Goal: Transaction & Acquisition: Book appointment/travel/reservation

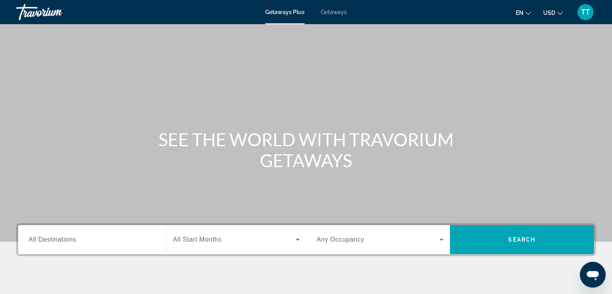
click at [65, 245] on div "Search widget" at bounding box center [92, 239] width 127 height 23
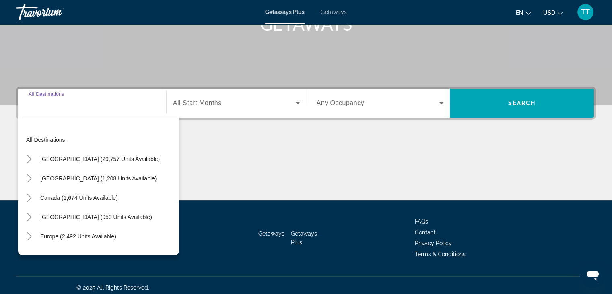
scroll to position [141, 0]
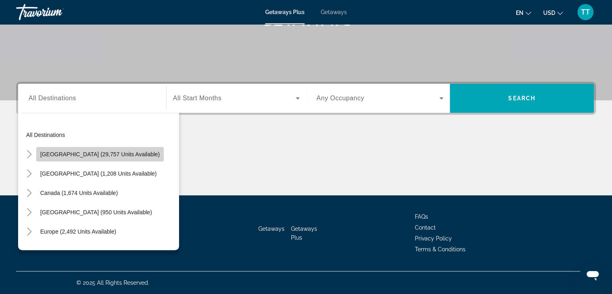
click at [109, 157] on span "Search widget" at bounding box center [99, 153] width 127 height 19
type input "**********"
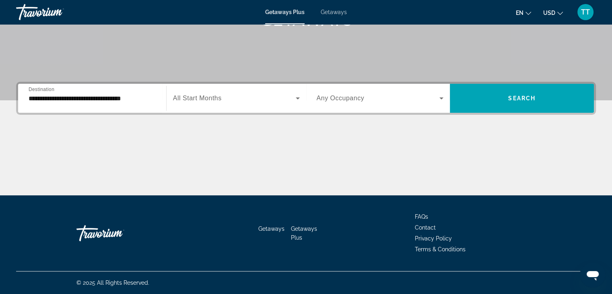
click at [219, 107] on div "Search widget" at bounding box center [236, 98] width 127 height 23
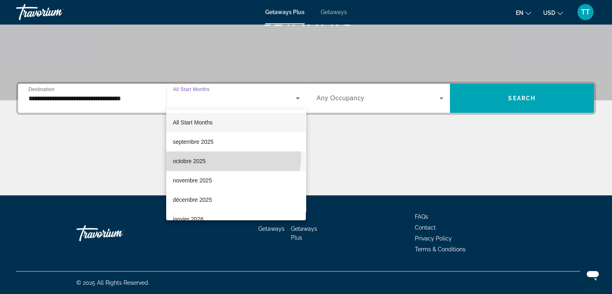
click at [220, 156] on mat-option "octobre 2025" at bounding box center [236, 160] width 140 height 19
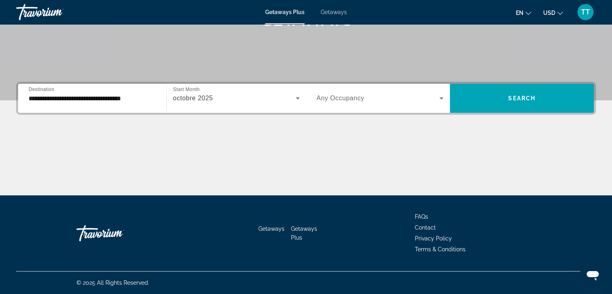
click at [365, 90] on div "Search widget" at bounding box center [379, 98] width 127 height 23
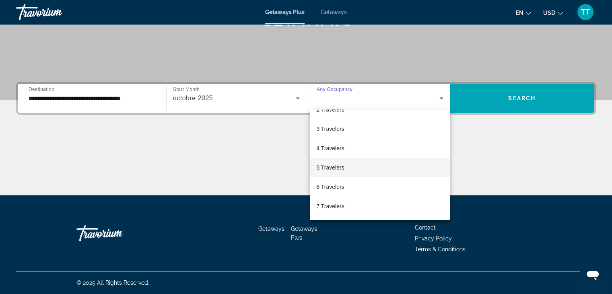
scroll to position [33, 0]
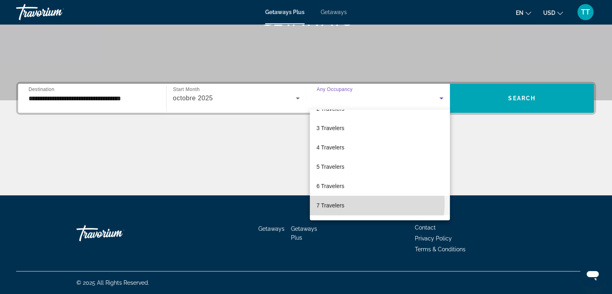
click at [346, 203] on mat-option "7 Travelers" at bounding box center [380, 204] width 140 height 19
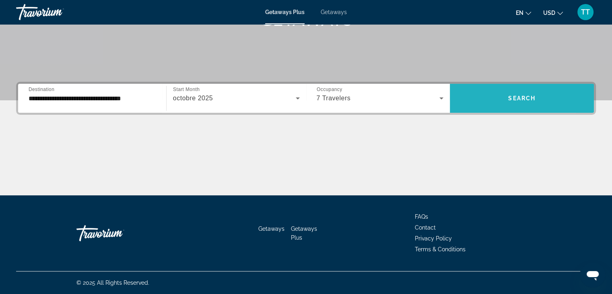
click at [483, 101] on span "Search widget" at bounding box center [522, 97] width 144 height 19
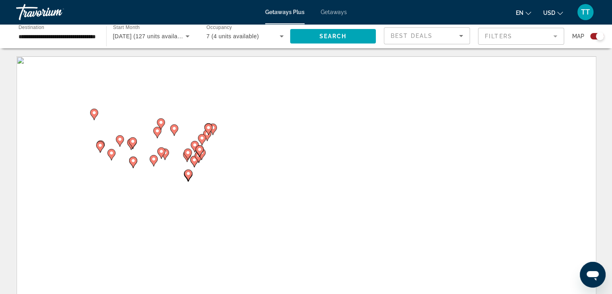
scroll to position [3, 0]
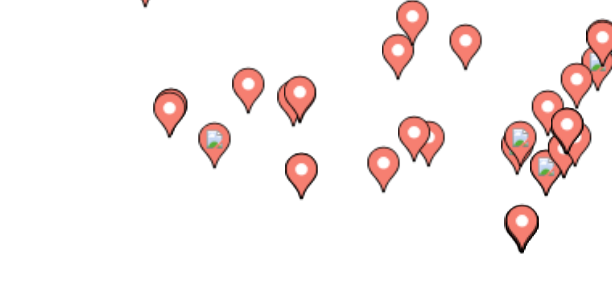
drag, startPoint x: 105, startPoint y: 152, endPoint x: 129, endPoint y: 150, distance: 24.6
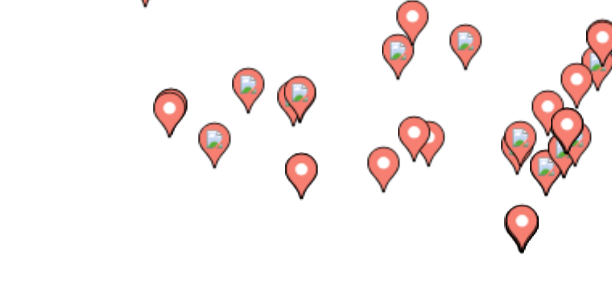
click at [129, 150] on div "Pour activer le glissement avec le clavier, appuyez sur Alt+Entrée. Une fois ce…" at bounding box center [305, 173] width 579 height 241
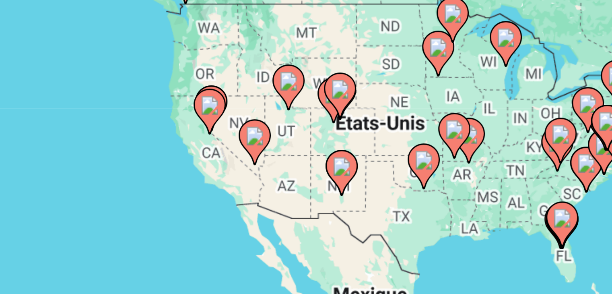
click at [126, 141] on image "Main content" at bounding box center [126, 139] width 5 height 5
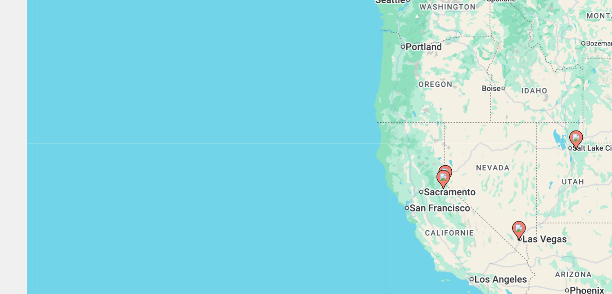
drag, startPoint x: 301, startPoint y: 178, endPoint x: 256, endPoint y: 180, distance: 45.5
click at [256, 180] on div "Pour activer le glissement avec le clavier, appuyez sur Alt+Entrée. Une fois ce…" at bounding box center [305, 173] width 579 height 241
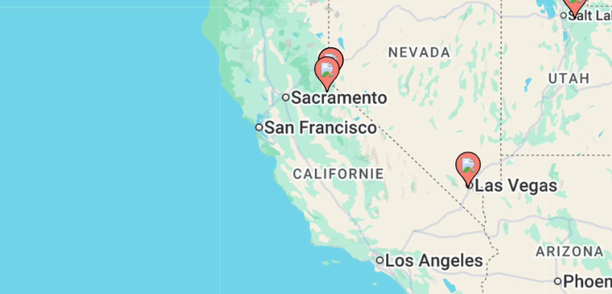
drag, startPoint x: 283, startPoint y: 199, endPoint x: 266, endPoint y: 174, distance: 30.1
click at [266, 174] on div "Pour activer le glissement avec le clavier, appuyez sur Alt+Entrée. Une fois ce…" at bounding box center [305, 173] width 579 height 241
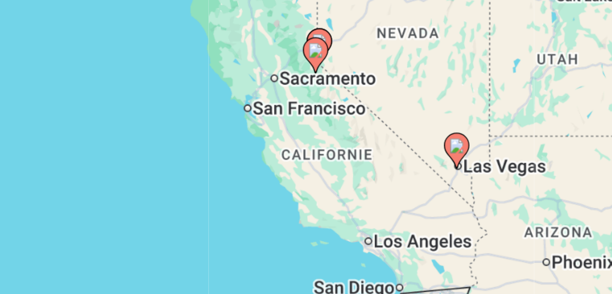
click at [288, 172] on image "Main content" at bounding box center [288, 170] width 5 height 5
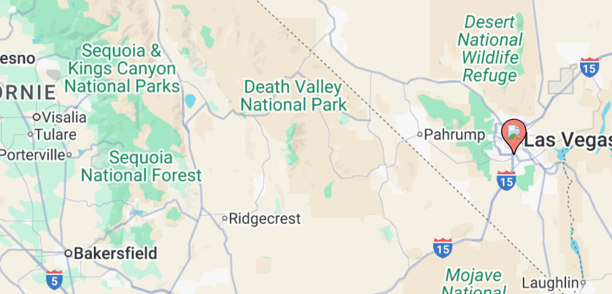
click at [306, 167] on image "Main content" at bounding box center [306, 166] width 5 height 5
type input "**********"
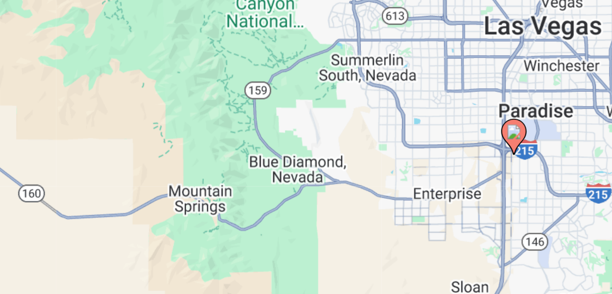
click at [303, 166] on icon "Main content" at bounding box center [305, 167] width 7 height 10
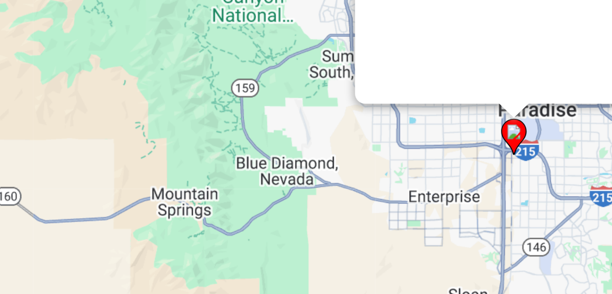
scroll to position [0, 0]
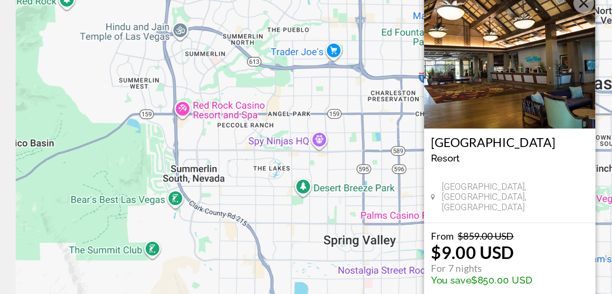
click at [278, 160] on h3 "[GEOGRAPHIC_DATA]" at bounding box center [306, 156] width 92 height 8
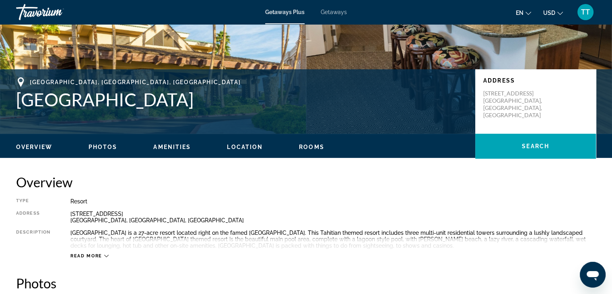
scroll to position [132, 0]
click at [323, 144] on ul "Overview Photos Amenities Location Rooms Search" at bounding box center [305, 146] width 579 height 9
click at [310, 146] on span "Rooms" at bounding box center [311, 147] width 25 height 6
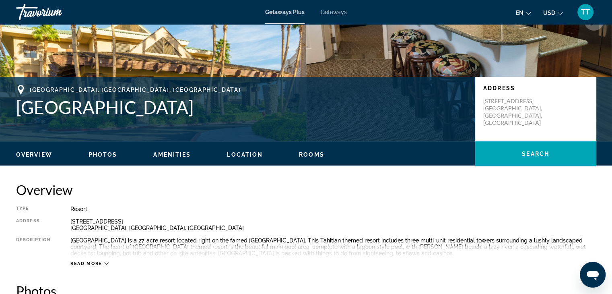
scroll to position [0, 0]
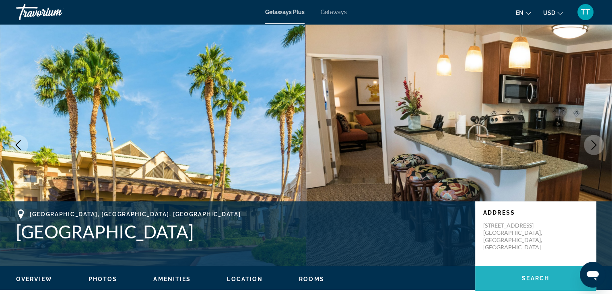
click at [551, 278] on span "Main content" at bounding box center [535, 277] width 121 height 19
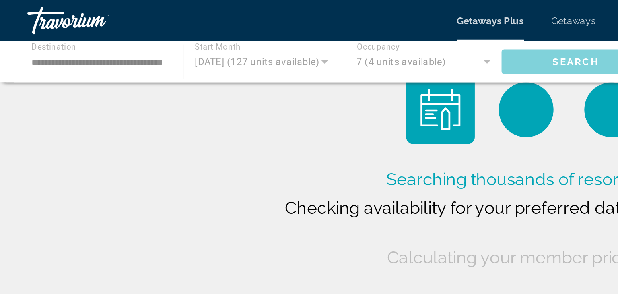
click at [239, 39] on div "Main content" at bounding box center [309, 36] width 618 height 24
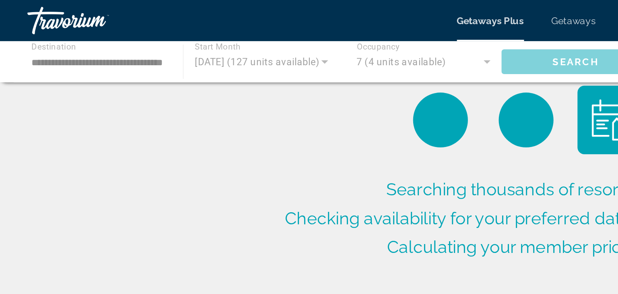
click at [287, 35] on div "Main content" at bounding box center [309, 36] width 618 height 24
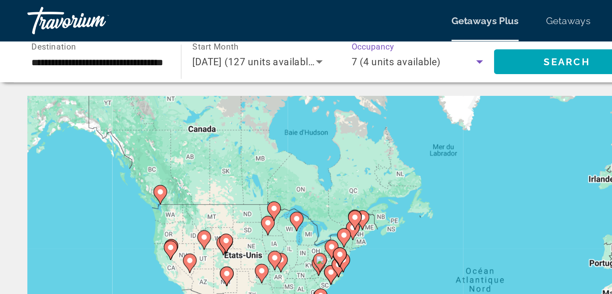
click at [282, 37] on icon "Search widget" at bounding box center [282, 36] width 10 height 10
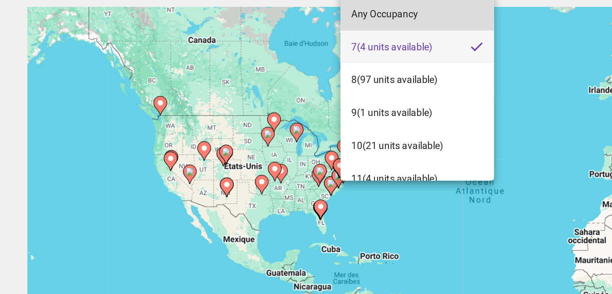
click at [245, 64] on mat-option "Any Occupancy" at bounding box center [245, 60] width 90 height 19
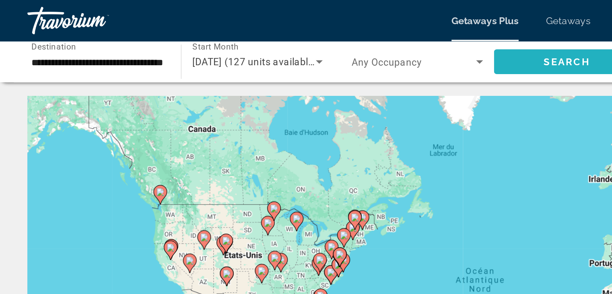
click at [310, 36] on span "Search widget" at bounding box center [333, 36] width 86 height 19
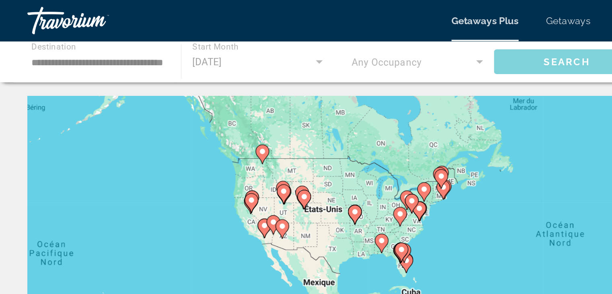
drag, startPoint x: 148, startPoint y: 136, endPoint x: 184, endPoint y: 120, distance: 38.9
click at [184, 120] on div "Pour activer le glissement avec le clavier, appuyez sur Alt+Entrée. Une fois ce…" at bounding box center [305, 176] width 579 height 241
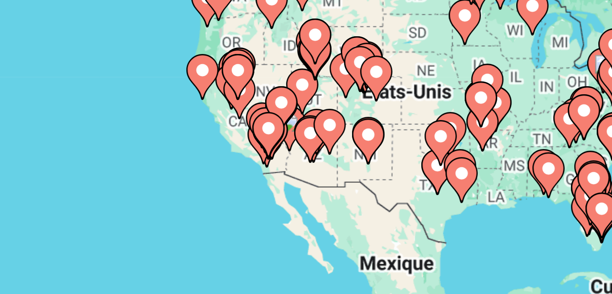
drag, startPoint x: 161, startPoint y: 140, endPoint x: 155, endPoint y: 115, distance: 25.4
click at [155, 115] on div "Pour activer le glissement avec le clavier, appuyez sur Alt+Entrée. Une fois ce…" at bounding box center [305, 176] width 579 height 241
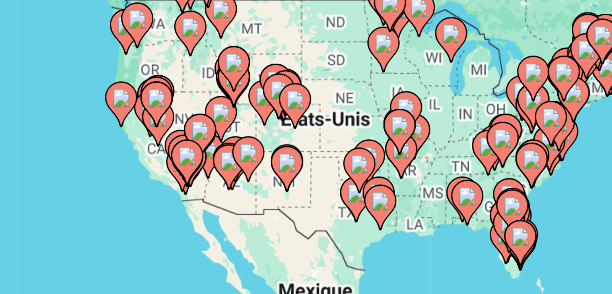
drag, startPoint x: 155, startPoint y: 115, endPoint x: 133, endPoint y: 123, distance: 23.4
click at [133, 123] on gmp-advanced-marker "Main content" at bounding box center [132, 119] width 8 height 12
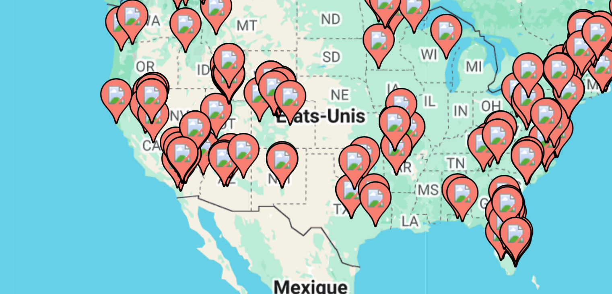
click at [128, 118] on icon "Main content" at bounding box center [130, 118] width 7 height 10
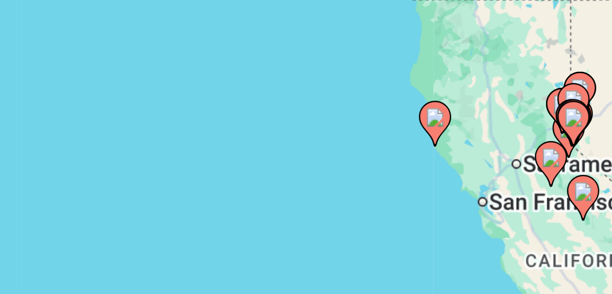
drag, startPoint x: 215, startPoint y: 123, endPoint x: 167, endPoint y: 120, distance: 47.6
click at [167, 120] on div "Pour activer le glissement avec le clavier, appuyez sur Alt+Entrée. Une fois ce…" at bounding box center [305, 176] width 579 height 241
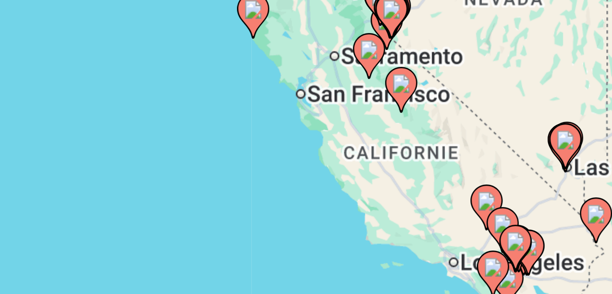
drag, startPoint x: 156, startPoint y: 115, endPoint x: 129, endPoint y: 101, distance: 29.5
click at [129, 101] on div "Pour activer le glissement avec le clavier, appuyez sur Alt+Entrée. Une fois ce…" at bounding box center [305, 176] width 579 height 241
click at [214, 142] on icon "Main content" at bounding box center [213, 140] width 7 height 10
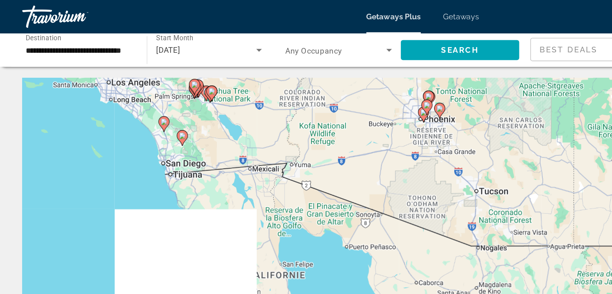
drag, startPoint x: 175, startPoint y: 140, endPoint x: 377, endPoint y: 153, distance: 202.7
click at [377, 153] on div "Pour activer le glissement avec le clavier, appuyez sur Alt+Entrée. Une fois ce…" at bounding box center [305, 176] width 579 height 241
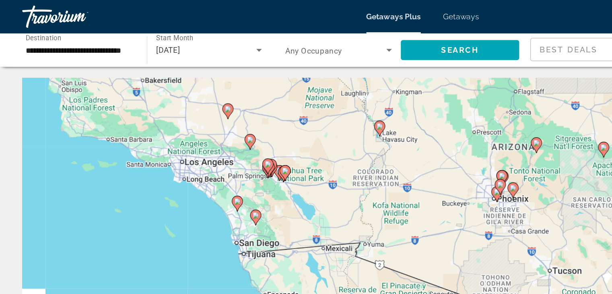
drag, startPoint x: 186, startPoint y: 103, endPoint x: 242, endPoint y: 164, distance: 82.2
click at [242, 164] on div "Pour activer le glissement avec le clavier, appuyez sur Alt+Entrée. Une fois ce…" at bounding box center [305, 176] width 579 height 241
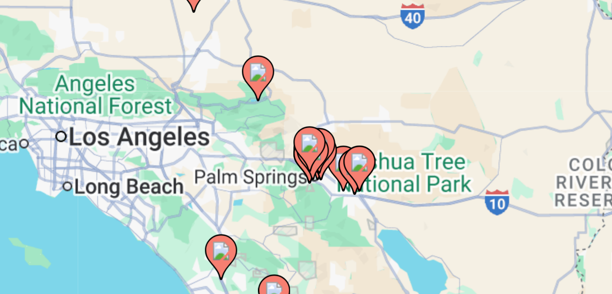
click at [173, 145] on image "Main content" at bounding box center [171, 145] width 5 height 5
type input "**********"
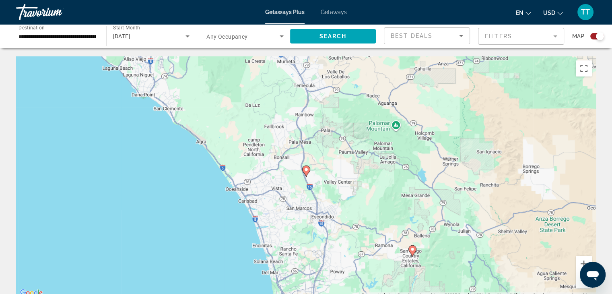
click at [307, 168] on image "Main content" at bounding box center [306, 169] width 5 height 5
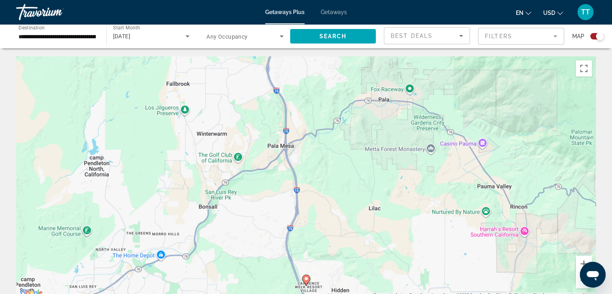
click at [307, 275] on icon "Main content" at bounding box center [305, 280] width 7 height 10
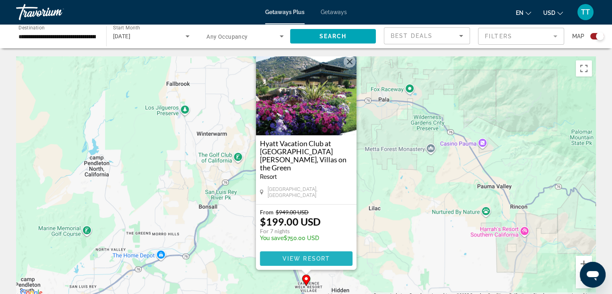
click at [318, 261] on span "View Resort" at bounding box center [305, 258] width 47 height 6
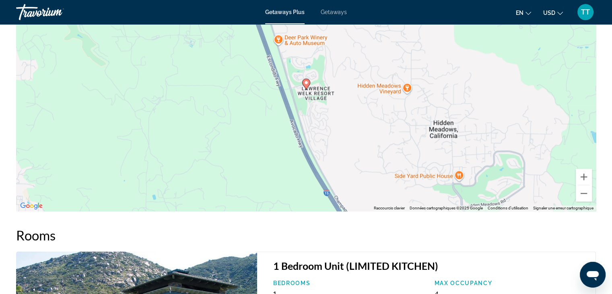
scroll to position [1128, 0]
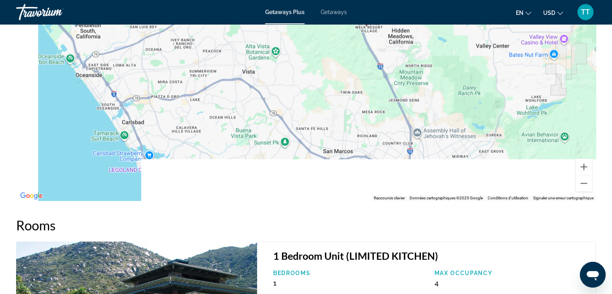
drag, startPoint x: 285, startPoint y: 165, endPoint x: 333, endPoint y: 83, distance: 94.8
click at [333, 83] on div "Pour activer le glissement avec le clavier, appuyez sur Alt+Entrée. Une fois ce…" at bounding box center [305, 79] width 579 height 241
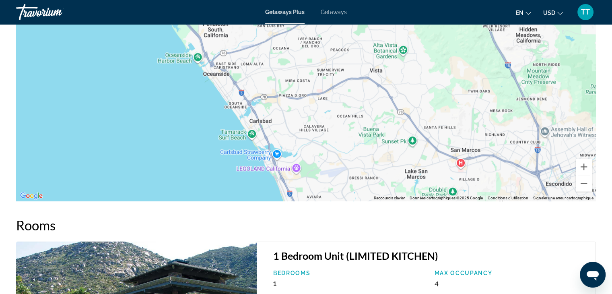
drag, startPoint x: 333, startPoint y: 82, endPoint x: 391, endPoint y: 171, distance: 106.1
click at [391, 171] on div "Pour activer le glissement avec le clavier, appuyez sur Alt+Entrée. Une fois ce…" at bounding box center [305, 79] width 579 height 241
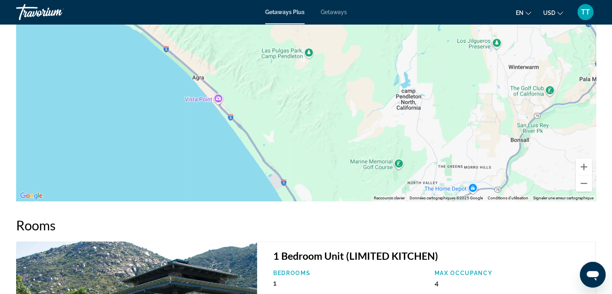
drag, startPoint x: 359, startPoint y: 107, endPoint x: 431, endPoint y: 196, distance: 114.4
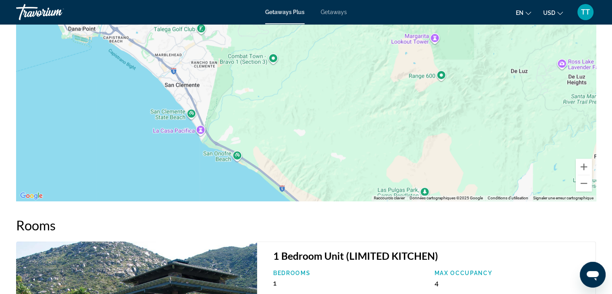
drag, startPoint x: 392, startPoint y: 130, endPoint x: 458, endPoint y: 203, distance: 98.5
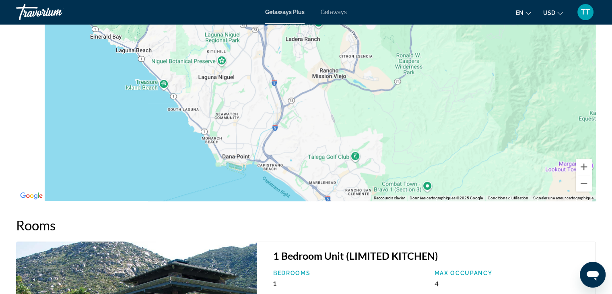
drag, startPoint x: 417, startPoint y: 130, endPoint x: 486, endPoint y: 166, distance: 77.9
click at [486, 166] on div "Main content" at bounding box center [305, 79] width 579 height 241
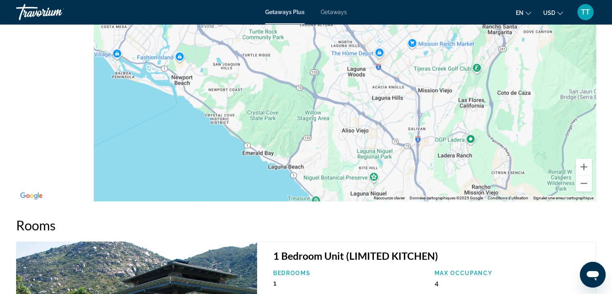
drag, startPoint x: 362, startPoint y: 112, endPoint x: 450, endPoint y: 196, distance: 121.5
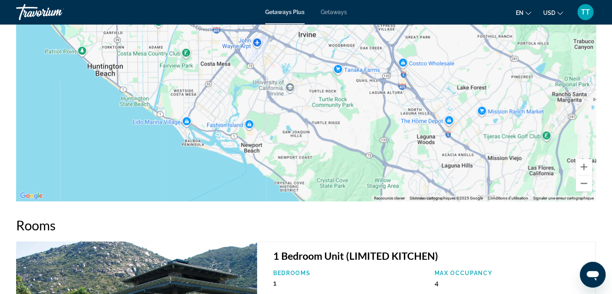
drag, startPoint x: 330, startPoint y: 132, endPoint x: 375, endPoint y: 170, distance: 58.8
click at [375, 170] on div "Main content" at bounding box center [305, 79] width 579 height 241
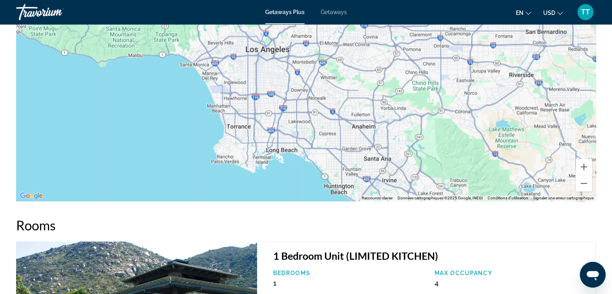
drag, startPoint x: 318, startPoint y: 116, endPoint x: 356, endPoint y: 164, distance: 61.4
click at [356, 164] on div "Main content" at bounding box center [305, 79] width 579 height 241
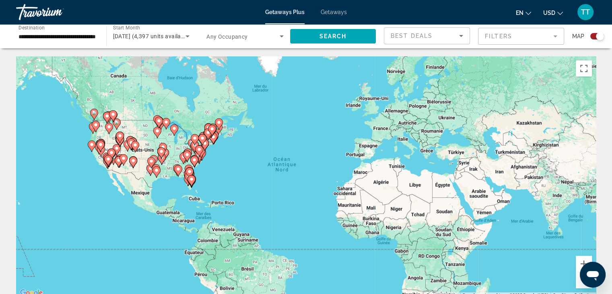
click at [500, 34] on mat-form-field "Filters" at bounding box center [521, 36] width 86 height 17
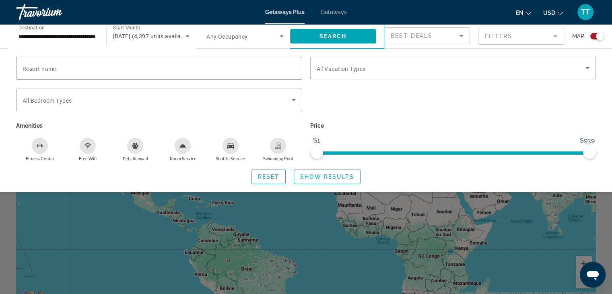
click at [436, 21] on div "Getaways Plus Getaways en English Español Français Italiano Português русский U…" at bounding box center [306, 12] width 612 height 21
click at [438, 24] on app-map-search-filters "Best Deals Filters Map Resort name Vacation Types All Vacation Types Bedroom Ty…" at bounding box center [494, 36] width 220 height 24
click at [439, 33] on div "Best Deals" at bounding box center [424, 36] width 68 height 10
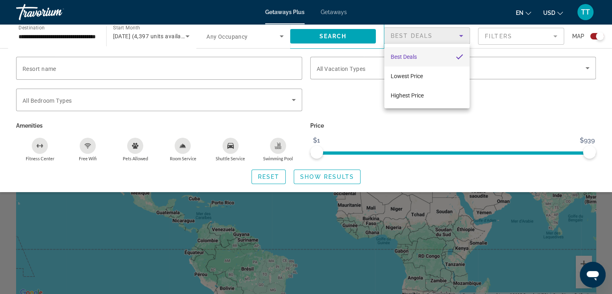
click at [19, 46] on div at bounding box center [306, 147] width 612 height 294
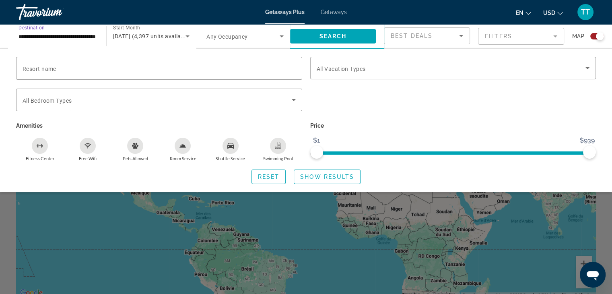
click at [31, 36] on input "**********" at bounding box center [56, 37] width 77 height 10
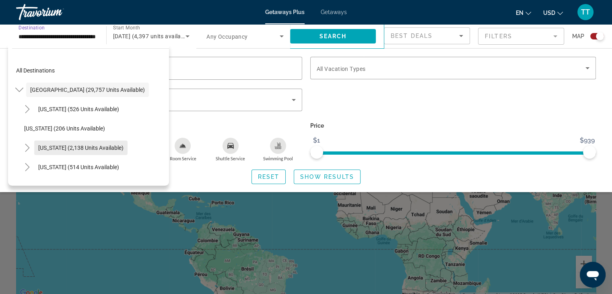
click at [72, 140] on span "Search widget" at bounding box center [80, 147] width 93 height 19
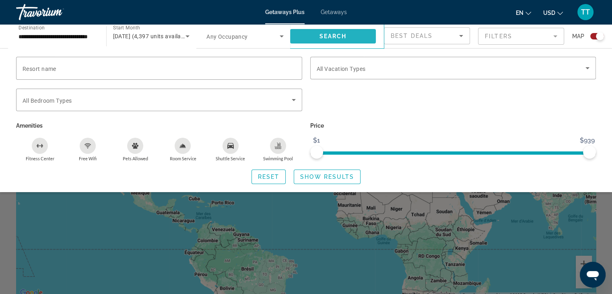
click at [360, 38] on span "Search widget" at bounding box center [333, 36] width 86 height 19
click at [508, 239] on div "Search widget" at bounding box center [306, 207] width 612 height 173
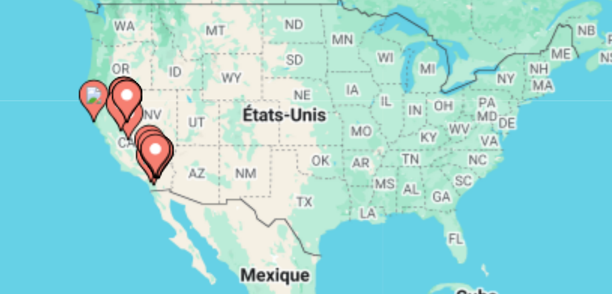
scroll to position [3, 0]
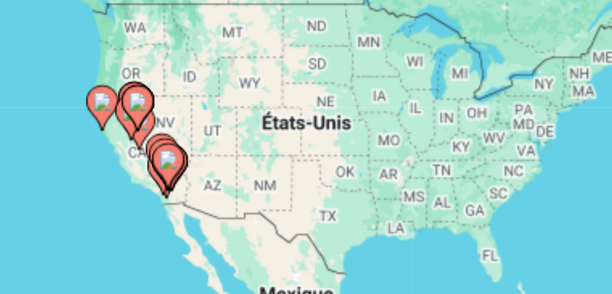
click at [101, 158] on div "Pour activer le glissement avec le clavier, appuyez sur Alt+Entrée. Une fois ce…" at bounding box center [305, 173] width 579 height 241
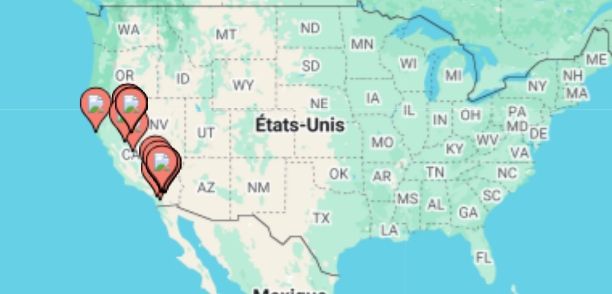
click at [101, 154] on gmp-advanced-marker "Main content" at bounding box center [99, 150] width 8 height 12
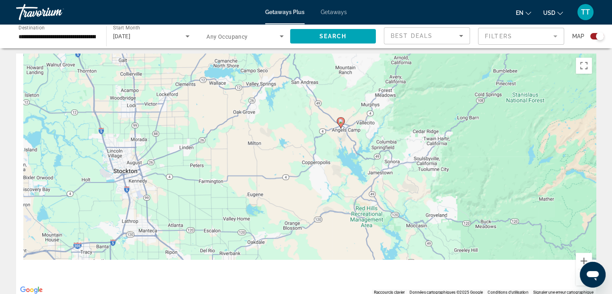
drag, startPoint x: 138, startPoint y: 185, endPoint x: 224, endPoint y: 57, distance: 154.4
click at [224, 57] on div "Pour activer le glissement avec le clavier, appuyez sur Alt+Entrée. Une fois ce…" at bounding box center [305, 173] width 579 height 241
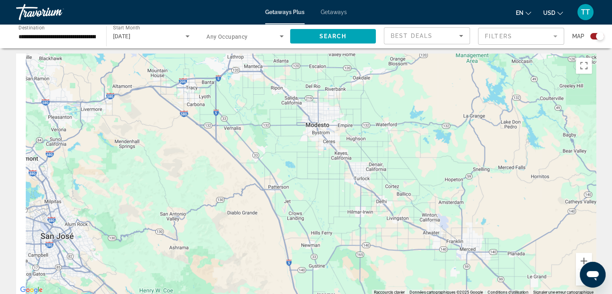
drag, startPoint x: 142, startPoint y: 172, endPoint x: 210, endPoint y: 77, distance: 117.3
click at [210, 77] on div "Pour activer le glissement avec le clavier, appuyez sur Alt+Entrée. Une fois ce…" at bounding box center [305, 173] width 579 height 241
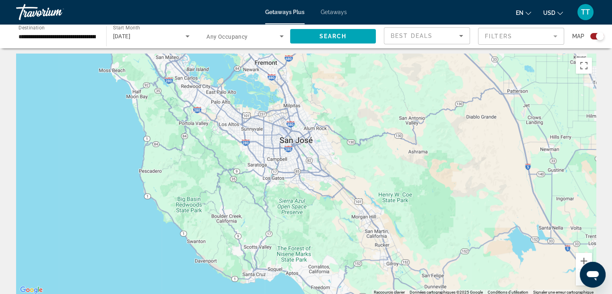
drag, startPoint x: 122, startPoint y: 158, endPoint x: 322, endPoint y: 115, distance: 204.5
click at [322, 115] on div "Pour activer le glissement avec le clavier, appuyez sur Alt+Entrée. Une fois ce…" at bounding box center [305, 173] width 579 height 241
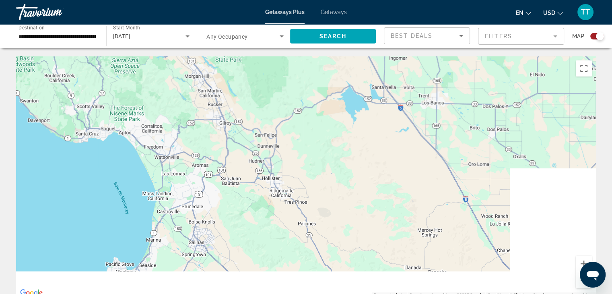
drag, startPoint x: 320, startPoint y: 185, endPoint x: 118, endPoint y: 37, distance: 250.1
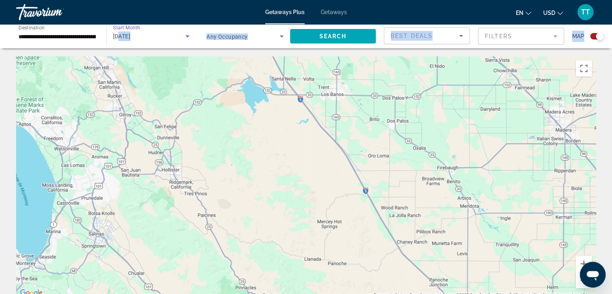
drag, startPoint x: 118, startPoint y: 37, endPoint x: 125, endPoint y: -35, distance: 72.7
click at [125, 0] on html "**********" at bounding box center [306, 147] width 612 height 294
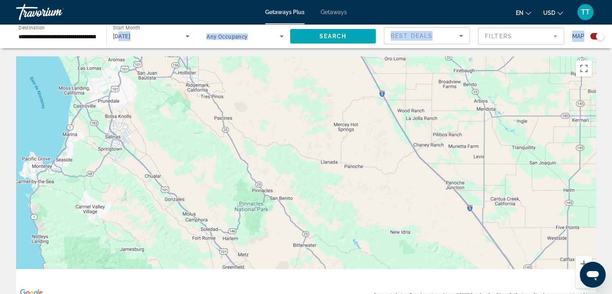
drag, startPoint x: 168, startPoint y: 171, endPoint x: 183, endPoint y: 66, distance: 106.1
click at [183, 66] on div "Pour activer le glissement avec le clavier, appuyez sur Alt+Entrée. Une fois ce…" at bounding box center [305, 176] width 579 height 241
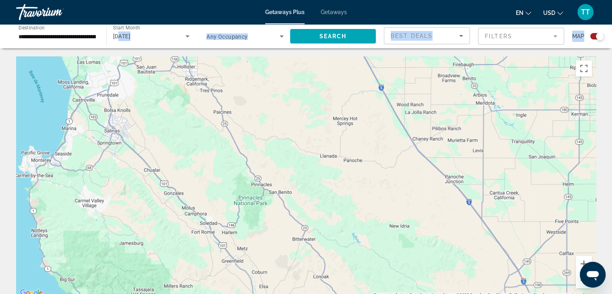
click at [137, 198] on div "Pour activer le glissement avec le clavier, appuyez sur Alt+Entrée. Une fois ce…" at bounding box center [305, 176] width 579 height 241
click at [218, 17] on div "Getaways Plus Getaways en English Español Français Italiano Português русский U…" at bounding box center [306, 12] width 612 height 21
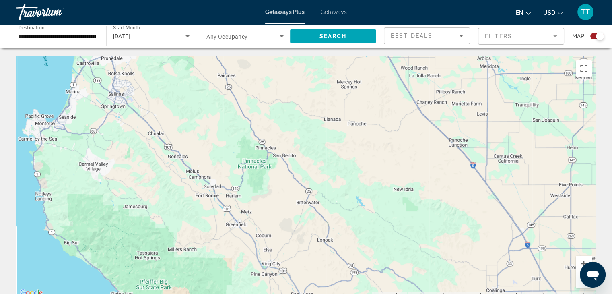
drag, startPoint x: 165, startPoint y: 203, endPoint x: 208, endPoint y: 109, distance: 103.3
click at [208, 109] on div "Pour activer le glissement avec le clavier, appuyez sur Alt+Entrée. Une fois ce…" at bounding box center [305, 176] width 579 height 241
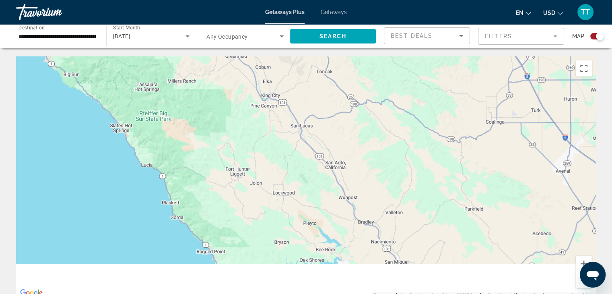
drag, startPoint x: 232, startPoint y: 177, endPoint x: 141, endPoint y: -2, distance: 200.9
click at [141, 0] on html "**********" at bounding box center [306, 147] width 612 height 294
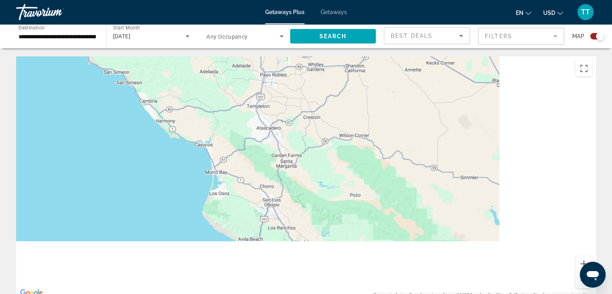
drag, startPoint x: 211, startPoint y: 112, endPoint x: 116, endPoint y: -12, distance: 156.9
click at [116, 0] on html "**********" at bounding box center [306, 147] width 612 height 294
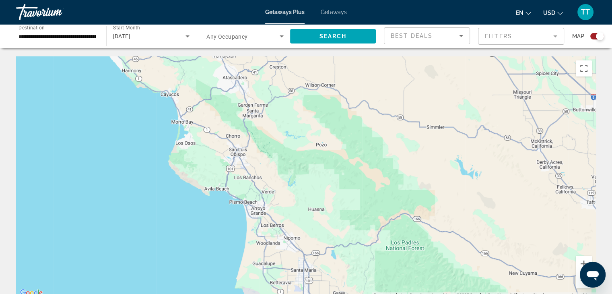
drag, startPoint x: 151, startPoint y: 75, endPoint x: 339, endPoint y: 271, distance: 271.0
click at [339, 271] on div "Main content" at bounding box center [305, 176] width 579 height 241
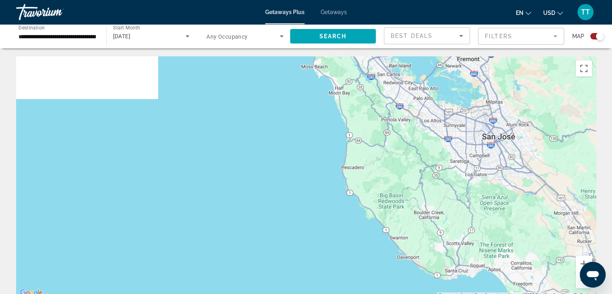
drag, startPoint x: 437, startPoint y: 121, endPoint x: 423, endPoint y: 254, distance: 133.4
click at [423, 254] on div "Main content" at bounding box center [305, 176] width 579 height 241
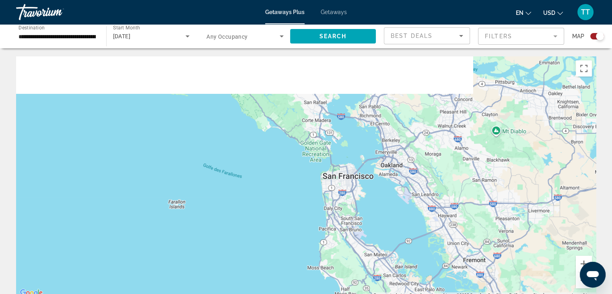
drag, startPoint x: 454, startPoint y: 147, endPoint x: 448, endPoint y: 264, distance: 117.6
click at [448, 264] on div "Main content" at bounding box center [305, 176] width 579 height 241
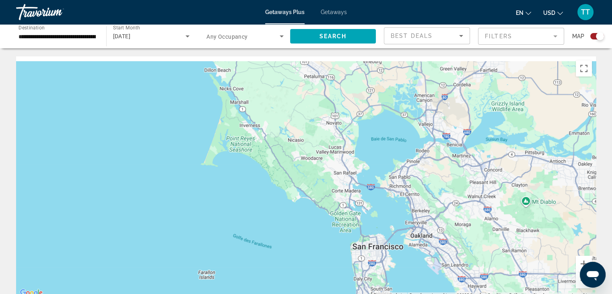
drag, startPoint x: 394, startPoint y: 168, endPoint x: 497, endPoint y: 312, distance: 177.8
click at [497, 293] on html "**********" at bounding box center [306, 147] width 612 height 294
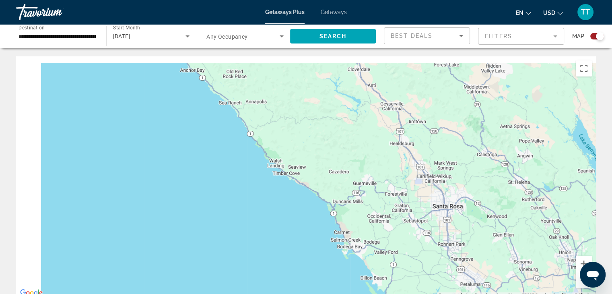
drag, startPoint x: 389, startPoint y: 169, endPoint x: 461, endPoint y: 281, distance: 132.4
click at [461, 281] on div "Pour activer le glissement avec le clavier, appuyez sur Alt+Entrée. Une fois ce…" at bounding box center [305, 176] width 579 height 241
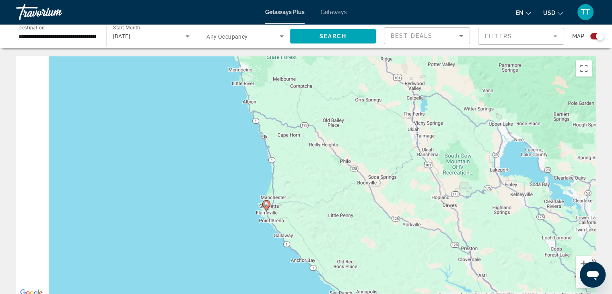
drag, startPoint x: 299, startPoint y: 149, endPoint x: 360, endPoint y: 247, distance: 115.5
click at [360, 247] on div "Pour activer le glissement avec le clavier, appuyez sur Alt+Entrée. Une fois ce…" at bounding box center [305, 176] width 579 height 241
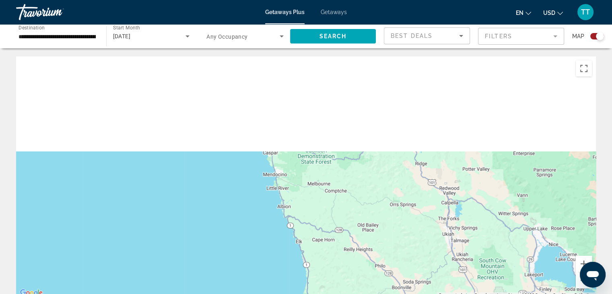
drag, startPoint x: 334, startPoint y: 174, endPoint x: 367, endPoint y: 289, distance: 119.6
click at [367, 289] on div "Pour activer le glissement avec le clavier, appuyez sur Alt+Entrée. Une fois ce…" at bounding box center [305, 176] width 579 height 241
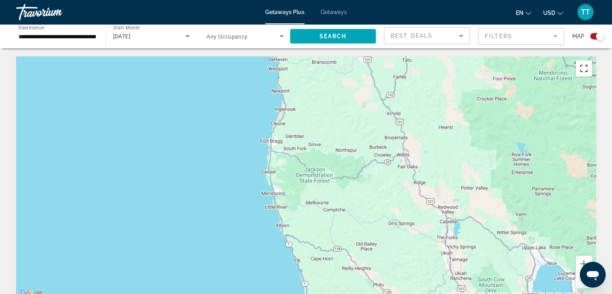
click at [582, 70] on button "Passer en plein écran" at bounding box center [583, 68] width 16 height 16
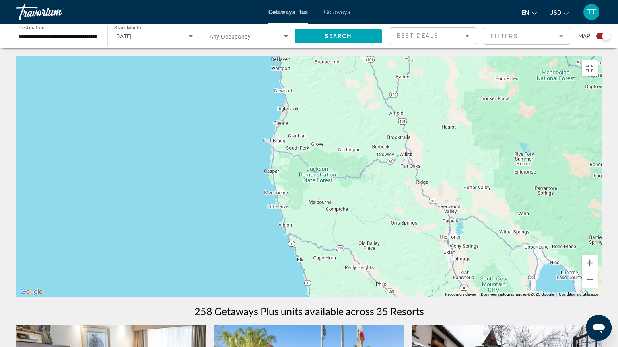
click at [582, 105] on div "Pour activer le glissement avec le clavier, appuyez sur Alt+Entrée. Une fois ce…" at bounding box center [308, 176] width 585 height 241
click at [602, 56] on div "Pour activer le glissement avec le clavier, appuyez sur Alt+Entrée. Une fois ce…" at bounding box center [308, 176] width 585 height 241
click at [598, 60] on button "Passer en plein écran" at bounding box center [589, 68] width 16 height 16
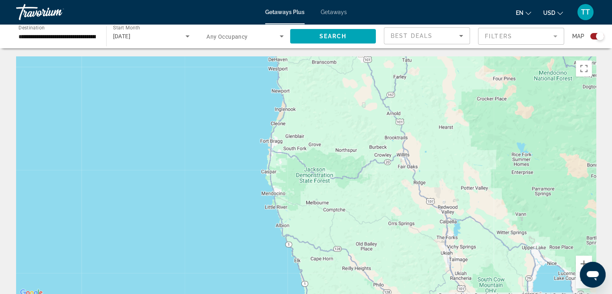
click at [599, 36] on div "Search widget" at bounding box center [600, 36] width 8 height 8
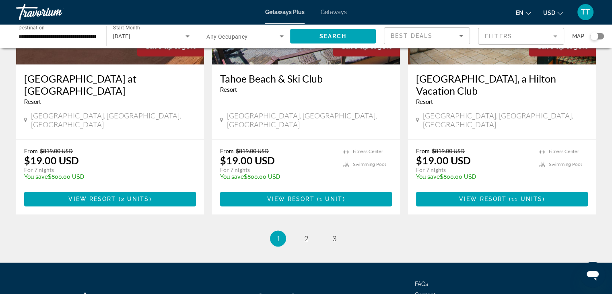
scroll to position [1036, 0]
click at [505, 30] on mat-form-field "Filters" at bounding box center [521, 36] width 86 height 17
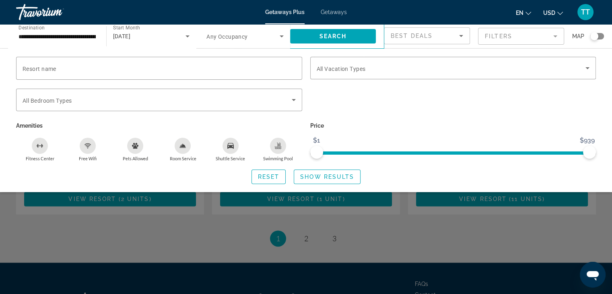
click at [598, 36] on div "Search widget" at bounding box center [597, 36] width 14 height 6
click at [313, 176] on span "Show Results" at bounding box center [327, 176] width 54 height 6
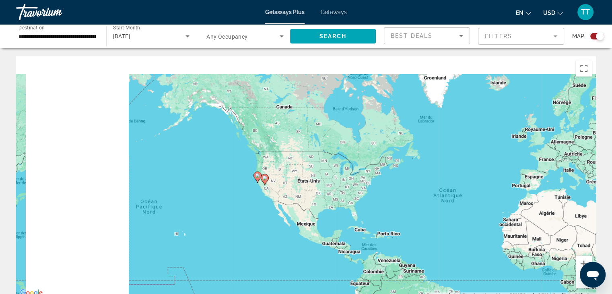
drag, startPoint x: 105, startPoint y: 178, endPoint x: 280, endPoint y: 208, distance: 177.9
click at [280, 208] on div "Pour activer le glissement avec le clavier, appuyez sur Alt+Entrée. Une fois ce…" at bounding box center [305, 176] width 579 height 241
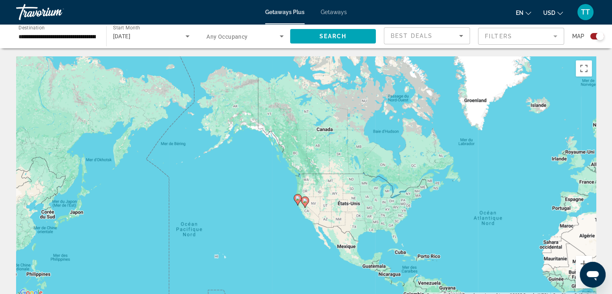
drag, startPoint x: 263, startPoint y: 197, endPoint x: 306, endPoint y: 219, distance: 47.7
click at [306, 219] on div "Pour activer le glissement avec le clavier, appuyez sur Alt+Entrée. Une fois ce…" at bounding box center [305, 176] width 579 height 241
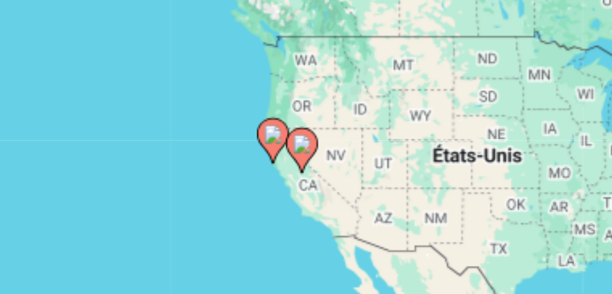
click at [305, 201] on image "Main content" at bounding box center [304, 200] width 5 height 5
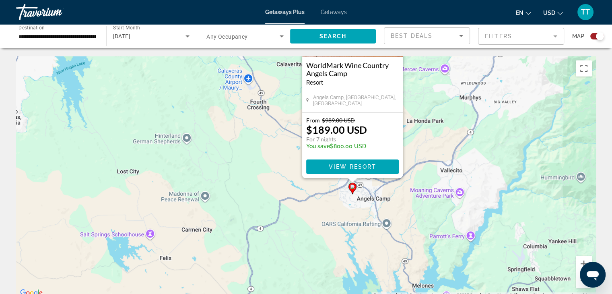
drag, startPoint x: 367, startPoint y: 244, endPoint x: 413, endPoint y: 150, distance: 104.7
click at [413, 150] on div "Pour activer le glissement avec le clavier, appuyez sur Alt+Entrée. Une fois ce…" at bounding box center [305, 176] width 579 height 241
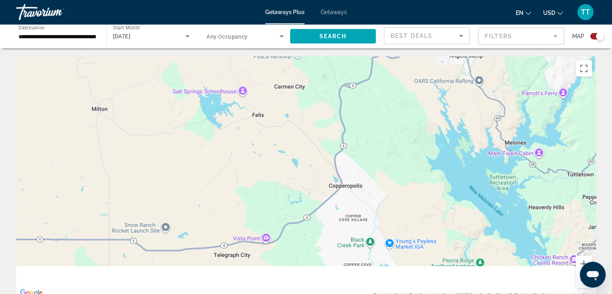
drag, startPoint x: 341, startPoint y: 183, endPoint x: 435, endPoint y: 73, distance: 145.5
click at [435, 73] on div "Pour activer le glissement avec le clavier, appuyez sur Alt+Entrée. Une fois ce…" at bounding box center [305, 176] width 579 height 241
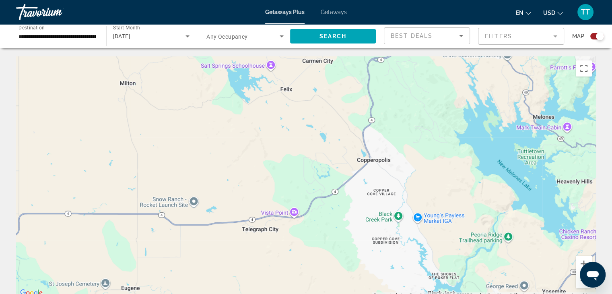
click at [578, 281] on button "Zoom arrière" at bounding box center [583, 280] width 16 height 16
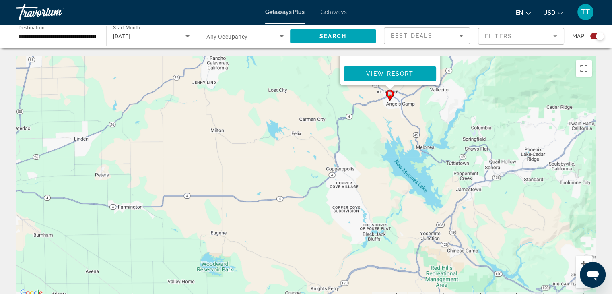
click at [578, 281] on button "Zoom arrière" at bounding box center [583, 280] width 16 height 16
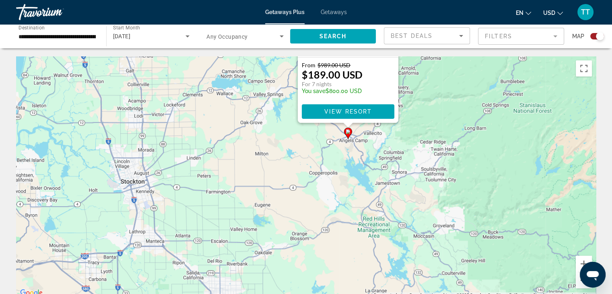
click at [578, 281] on button "Zoom arrière" at bounding box center [583, 280] width 16 height 16
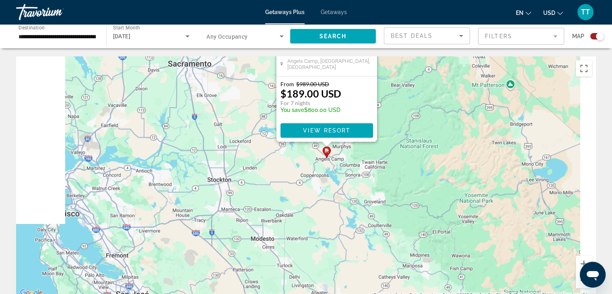
click at [578, 281] on button "Zoom arrière" at bounding box center [583, 280] width 16 height 16
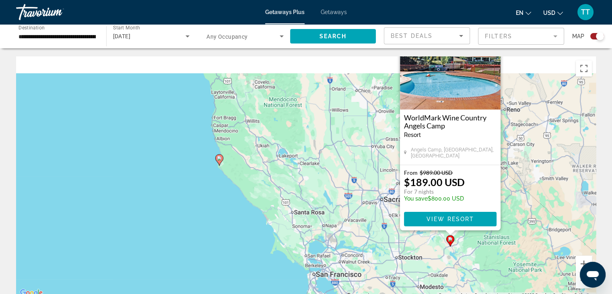
drag, startPoint x: 318, startPoint y: 237, endPoint x: 447, endPoint y: 310, distance: 148.2
click at [447, 293] on html "**********" at bounding box center [306, 147] width 612 height 294
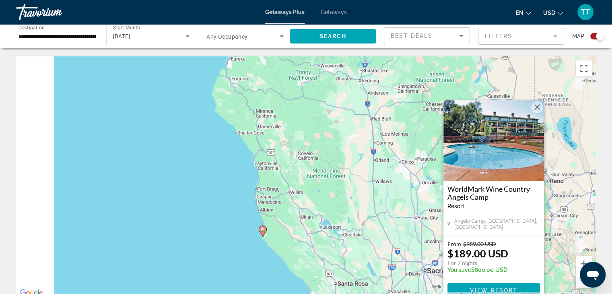
drag, startPoint x: 362, startPoint y: 216, endPoint x: 409, endPoint y: 300, distance: 96.0
click at [409, 293] on html "**********" at bounding box center [306, 147] width 612 height 294
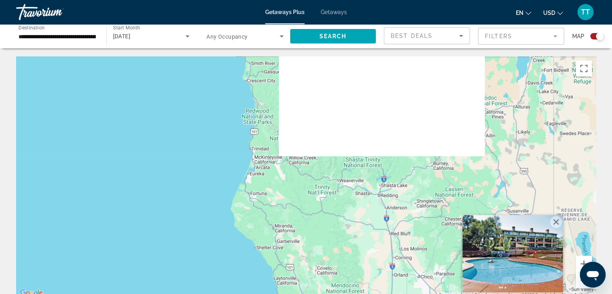
drag, startPoint x: 365, startPoint y: 176, endPoint x: 382, endPoint y: 283, distance: 108.2
click at [382, 283] on div "Pour activer le glissement avec le clavier, appuyez sur Alt+Entrée. Une fois ce…" at bounding box center [305, 176] width 579 height 241
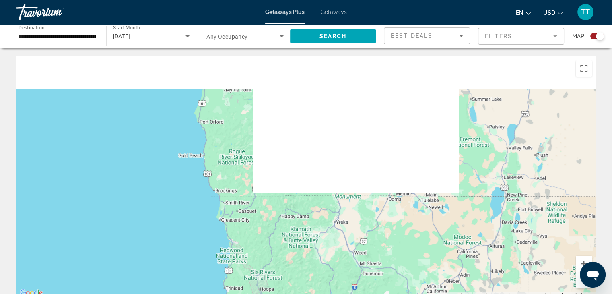
drag, startPoint x: 355, startPoint y: 145, endPoint x: 328, endPoint y: 294, distance: 151.1
click at [328, 293] on html "**********" at bounding box center [306, 147] width 612 height 294
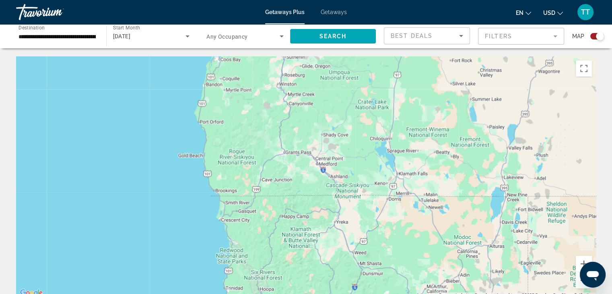
click at [579, 282] on button "Zoom arrière" at bounding box center [583, 280] width 16 height 16
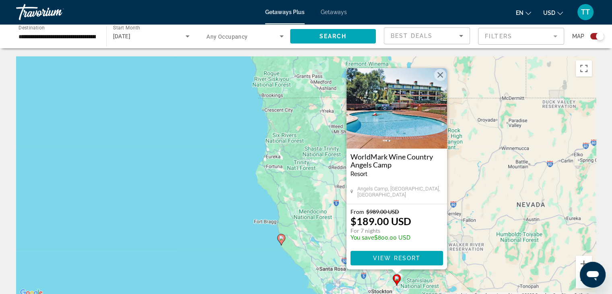
click at [581, 283] on button "Zoom arrière" at bounding box center [583, 280] width 16 height 16
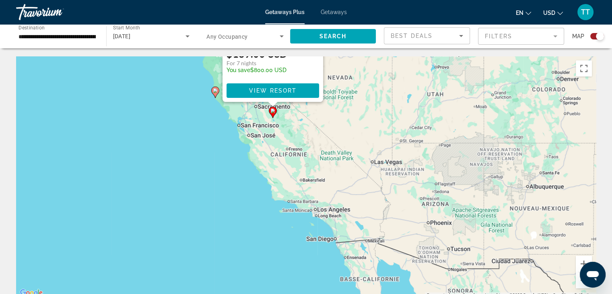
drag, startPoint x: 388, startPoint y: 267, endPoint x: 309, endPoint y: 153, distance: 138.8
click at [309, 153] on div "Pour activer le glissement avec le clavier, appuyez sur Alt+Entrée. Une fois ce…" at bounding box center [305, 176] width 579 height 241
click at [78, 38] on input "**********" at bounding box center [56, 37] width 77 height 10
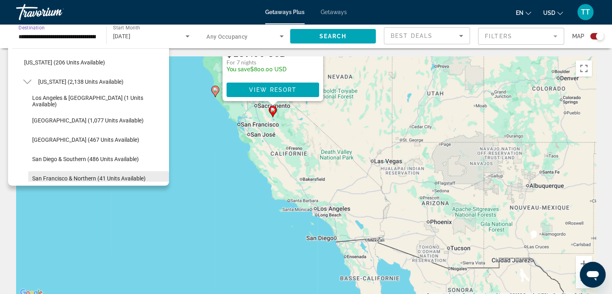
scroll to position [64, 0]
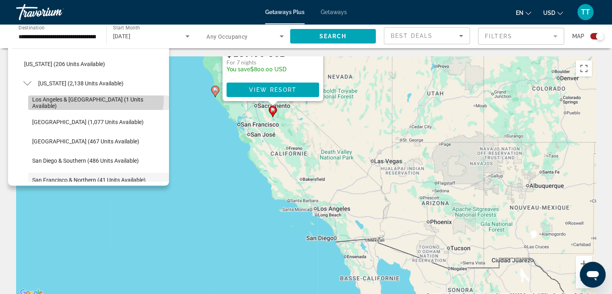
click at [94, 99] on span "Search widget" at bounding box center [98, 102] width 141 height 19
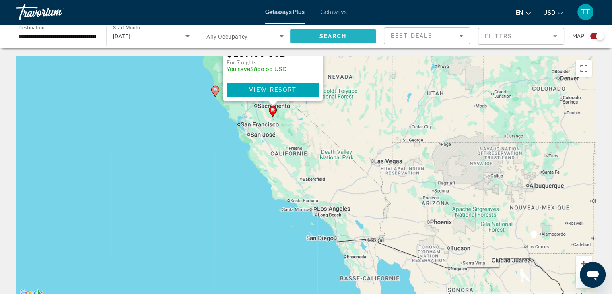
click at [347, 42] on span "Search widget" at bounding box center [333, 36] width 86 height 19
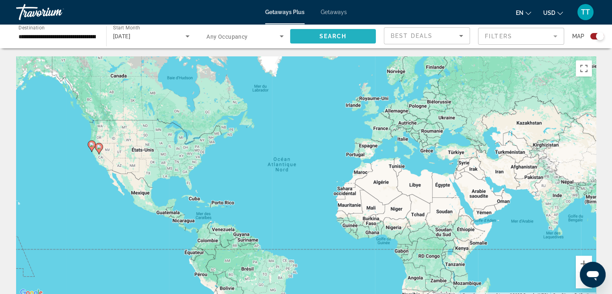
click at [306, 39] on span "Search widget" at bounding box center [333, 36] width 86 height 19
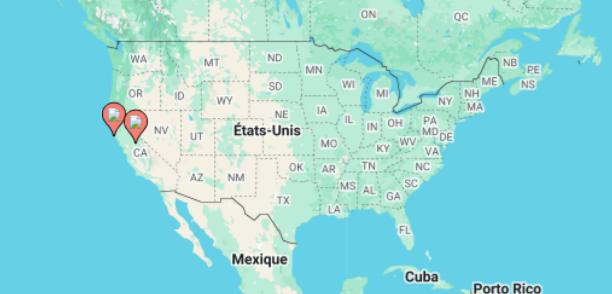
drag, startPoint x: 102, startPoint y: 157, endPoint x: 97, endPoint y: 124, distance: 33.3
click at [97, 124] on div "Pour activer le glissement avec le clavier, appuyez sur Alt+Entrée. Une fois ce…" at bounding box center [305, 176] width 579 height 241
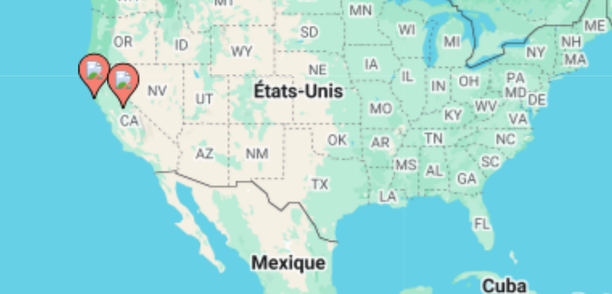
click at [92, 113] on g "Main content" at bounding box center [94, 113] width 8 height 11
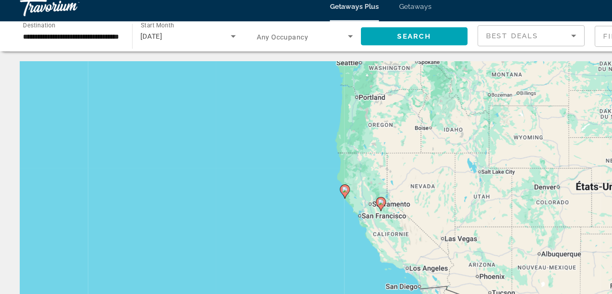
click at [307, 171] on image "Main content" at bounding box center [306, 169] width 5 height 5
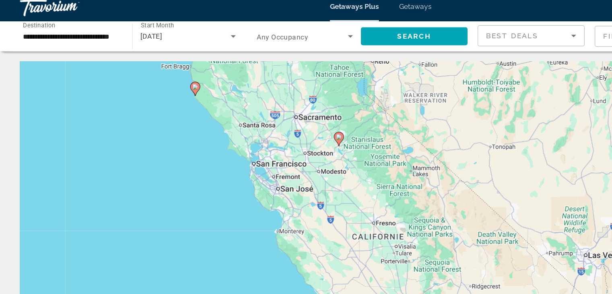
drag, startPoint x: 331, startPoint y: 201, endPoint x: 281, endPoint y: 114, distance: 101.1
click at [286, 126] on div "Pour activer le glissement avec le clavier, appuyez sur Alt+Entrée. Une fois ce…" at bounding box center [305, 176] width 579 height 241
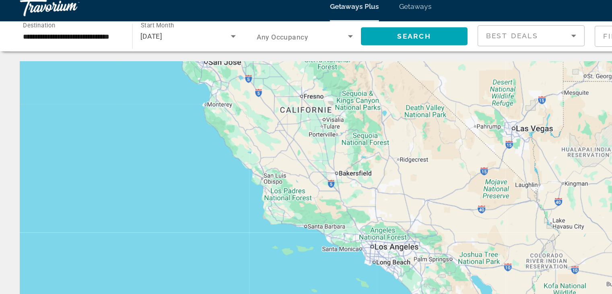
drag, startPoint x: 296, startPoint y: 147, endPoint x: 255, endPoint y: 92, distance: 68.7
click at [255, 92] on div "Pour activer le glissement avec le clavier, appuyez sur Alt+Entrée. Une fois ce…" at bounding box center [305, 176] width 579 height 241
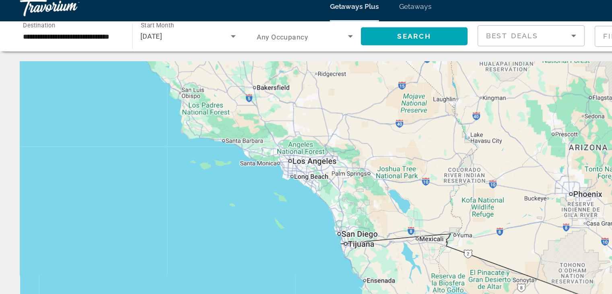
drag, startPoint x: 301, startPoint y: 150, endPoint x: 242, endPoint y: 101, distance: 76.0
click at [242, 101] on div "Pour activer le glissement avec le clavier, appuyez sur Alt+Entrée. Une fois ce…" at bounding box center [305, 176] width 579 height 241
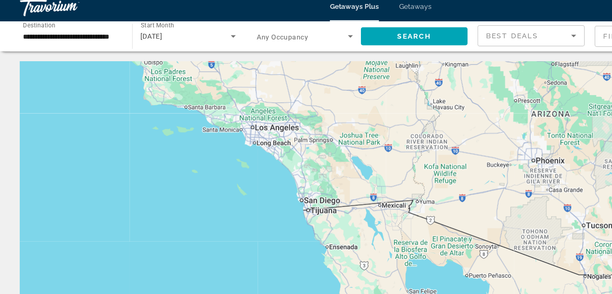
click at [48, 38] on input "**********" at bounding box center [56, 37] width 77 height 10
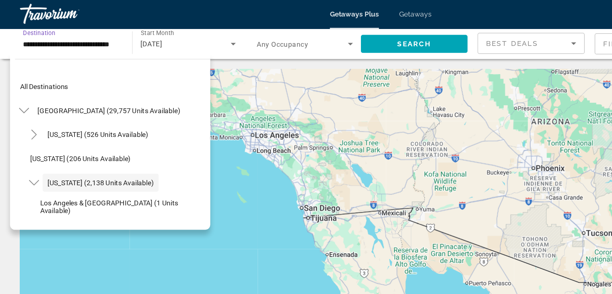
scroll to position [29, 0]
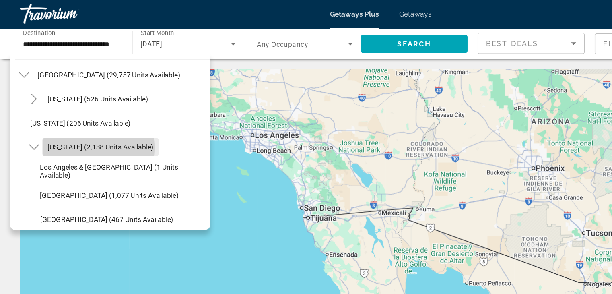
click at [60, 119] on span "[US_STATE] (2,138 units available)" at bounding box center [80, 119] width 85 height 6
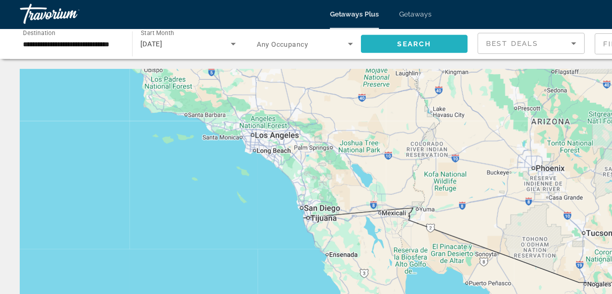
click at [320, 36] on span "Search" at bounding box center [332, 36] width 27 height 6
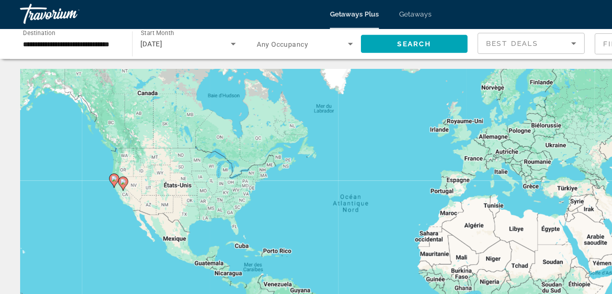
click at [481, 33] on mat-form-field "Filters" at bounding box center [521, 36] width 86 height 17
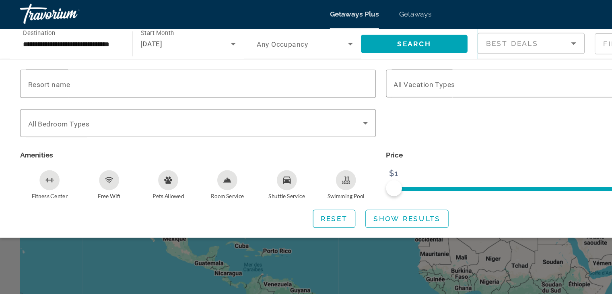
click at [481, 33] on mat-form-field "Filters" at bounding box center [521, 36] width 86 height 17
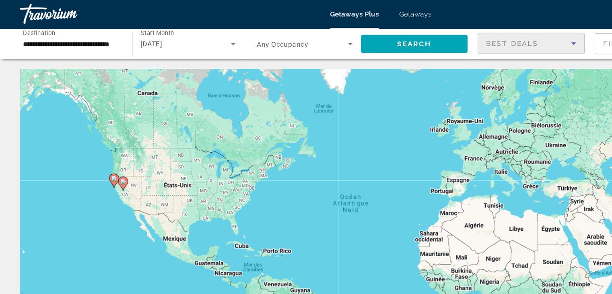
click at [422, 34] on span "Best Deals" at bounding box center [411, 36] width 42 height 6
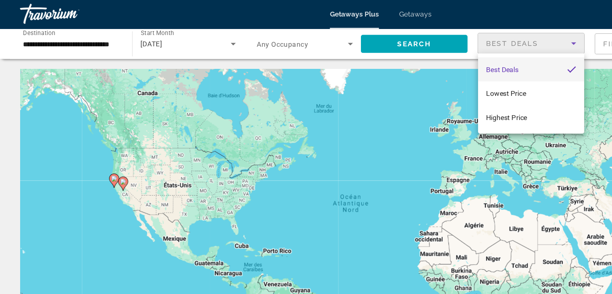
click at [72, 45] on div at bounding box center [306, 147] width 612 height 294
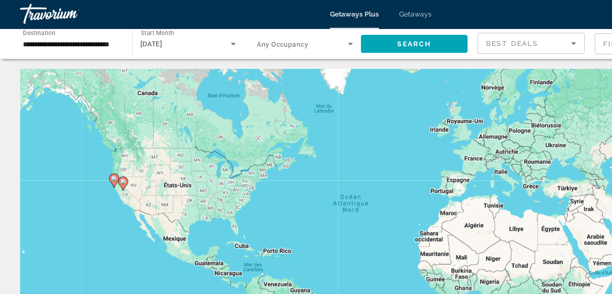
click at [71, 43] on div "**********" at bounding box center [56, 36] width 77 height 23
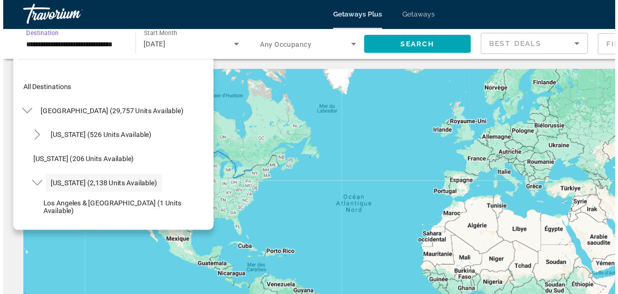
scroll to position [29, 0]
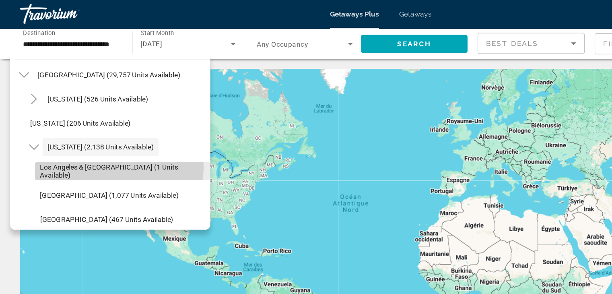
click at [80, 135] on span "Los Angeles & [GEOGRAPHIC_DATA] (1 units available)" at bounding box center [98, 138] width 133 height 13
type input "**********"
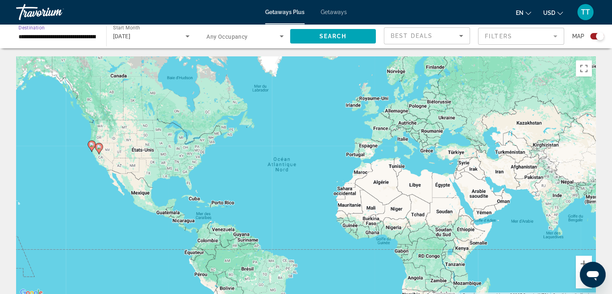
click at [598, 36] on div "Search widget" at bounding box center [600, 36] width 8 height 8
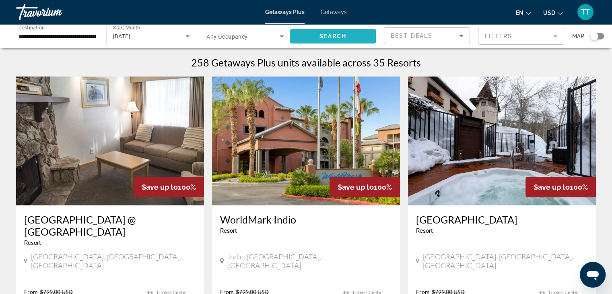
click at [359, 33] on span "Search widget" at bounding box center [333, 36] width 86 height 19
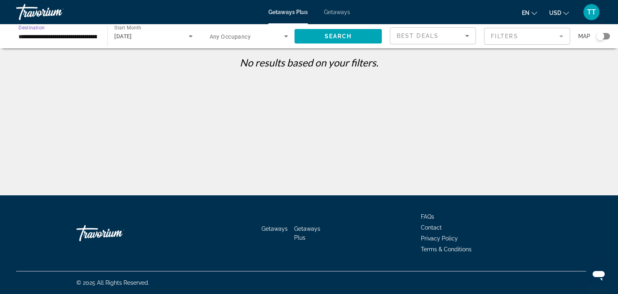
click at [85, 41] on input "**********" at bounding box center [57, 37] width 78 height 10
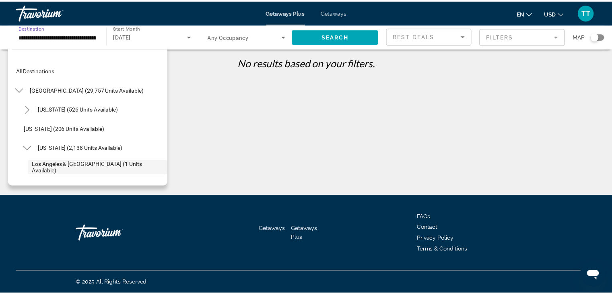
scroll to position [48, 0]
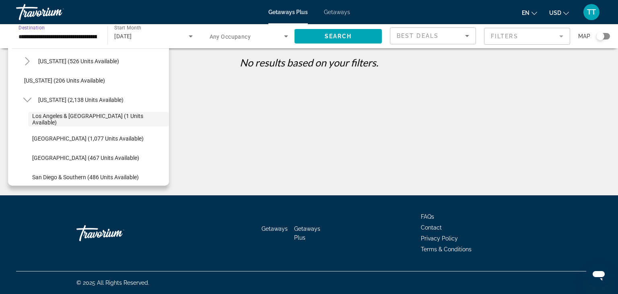
click at [132, 34] on span "[DATE]" at bounding box center [123, 36] width 18 height 6
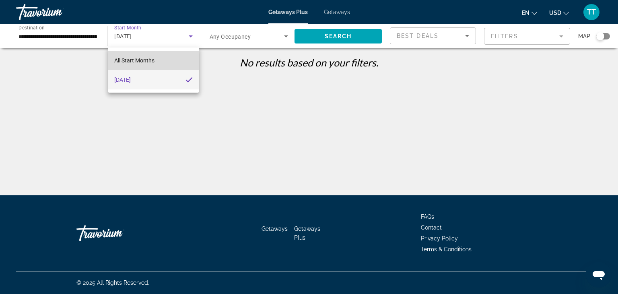
click at [143, 66] on mat-option "All Start Months" at bounding box center [153, 60] width 91 height 19
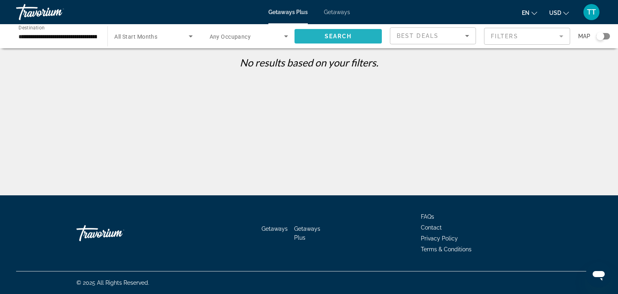
click at [347, 41] on span "Search widget" at bounding box center [337, 36] width 87 height 19
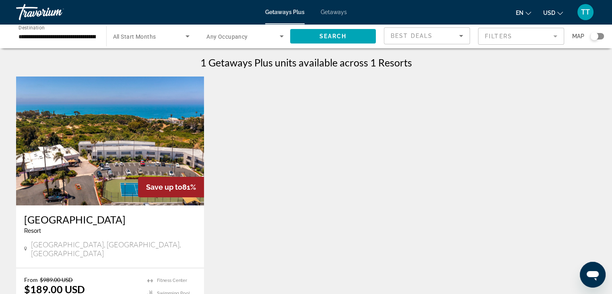
click at [154, 41] on div "Search widget" at bounding box center [151, 36] width 77 height 23
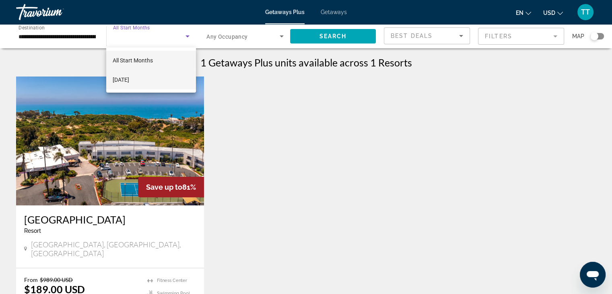
click at [129, 80] on span "[DATE]" at bounding box center [121, 80] width 16 height 10
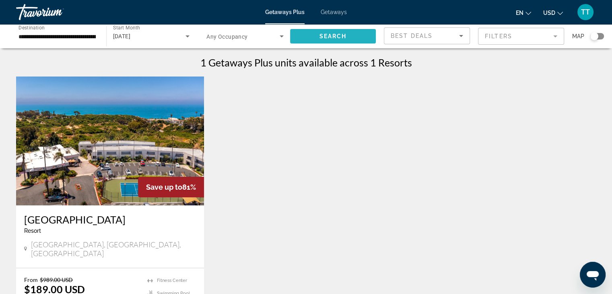
click at [314, 33] on span "Search widget" at bounding box center [333, 36] width 86 height 19
click at [172, 40] on div "[DATE]" at bounding box center [149, 36] width 73 height 10
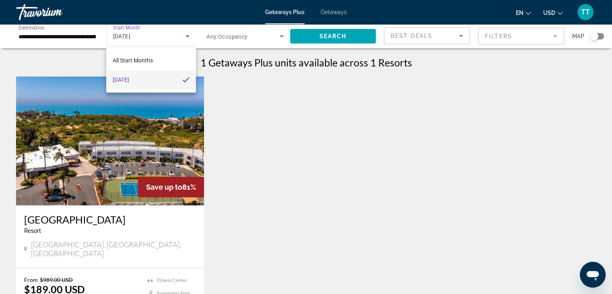
click at [339, 17] on div at bounding box center [306, 147] width 612 height 294
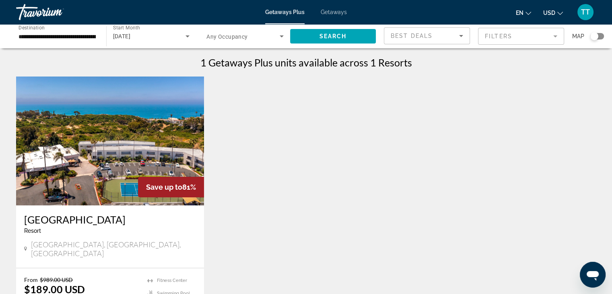
click at [339, 15] on span "Getaways" at bounding box center [333, 12] width 26 height 6
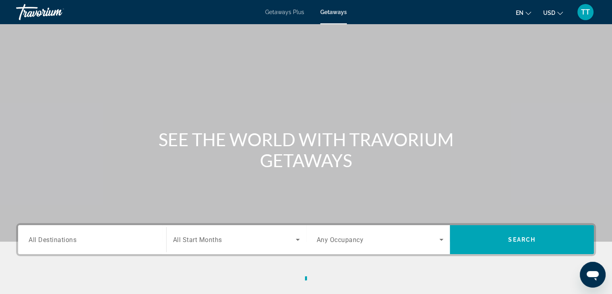
click at [100, 248] on div "Search widget" at bounding box center [92, 239] width 127 height 23
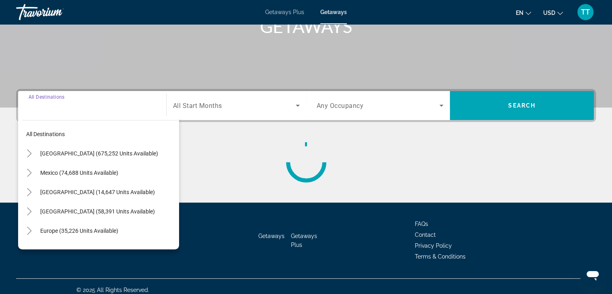
scroll to position [141, 0]
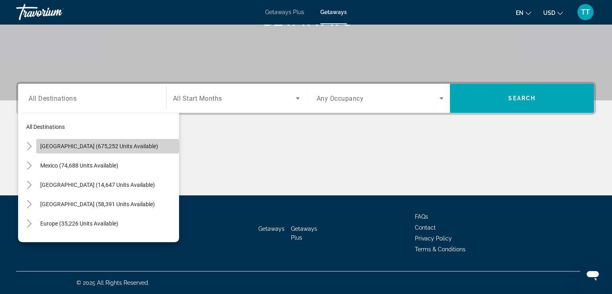
click at [115, 144] on span "[GEOGRAPHIC_DATA] (675,252 units available)" at bounding box center [99, 146] width 118 height 6
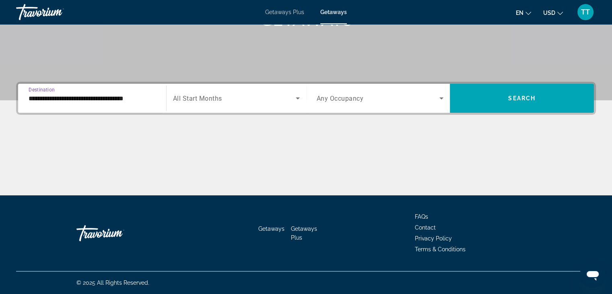
click at [101, 102] on input "**********" at bounding box center [92, 99] width 127 height 10
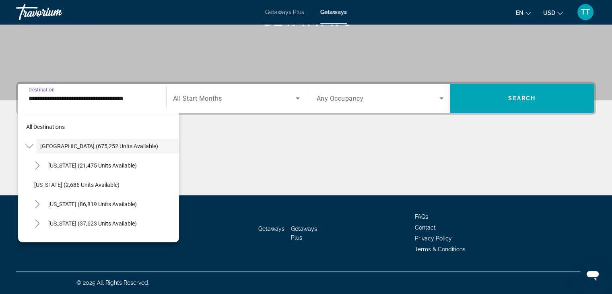
scroll to position [140, 0]
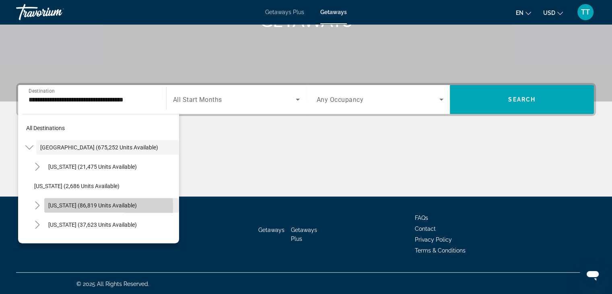
click at [47, 205] on span "Search widget" at bounding box center [111, 204] width 135 height 19
type input "**********"
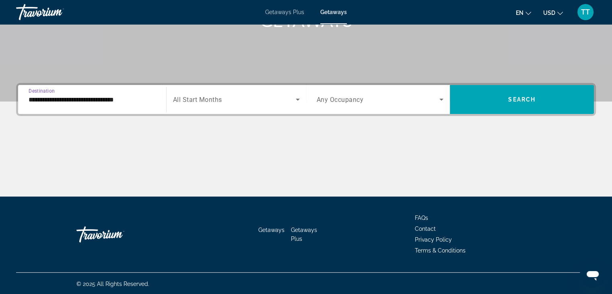
scroll to position [141, 0]
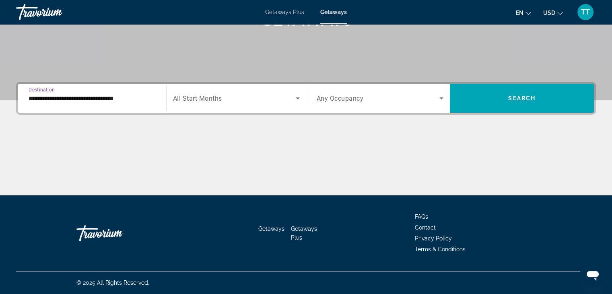
click at [215, 114] on div "**********" at bounding box center [305, 98] width 579 height 33
click at [218, 103] on div "Search widget" at bounding box center [236, 98] width 127 height 23
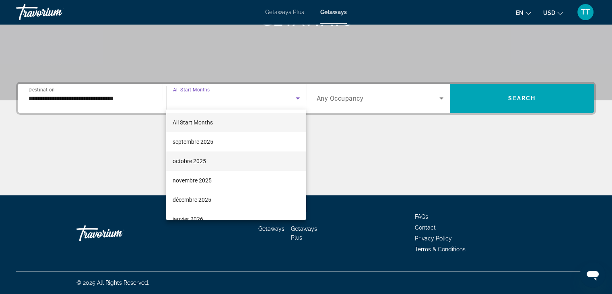
click at [207, 158] on mat-option "octobre 2025" at bounding box center [236, 160] width 140 height 19
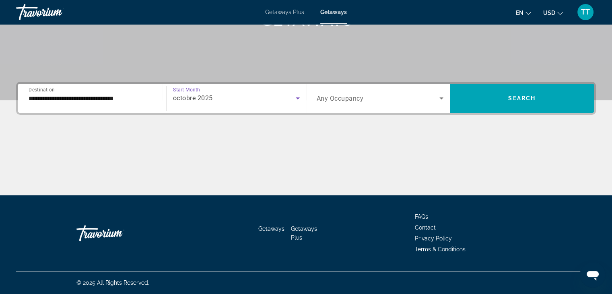
click at [372, 102] on span "Search widget" at bounding box center [377, 98] width 123 height 10
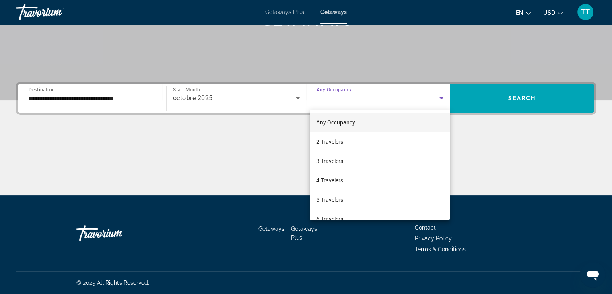
click at [491, 108] on div at bounding box center [306, 147] width 612 height 294
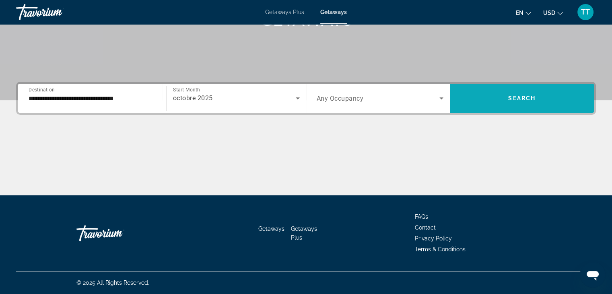
click at [481, 104] on span "Search widget" at bounding box center [522, 97] width 144 height 19
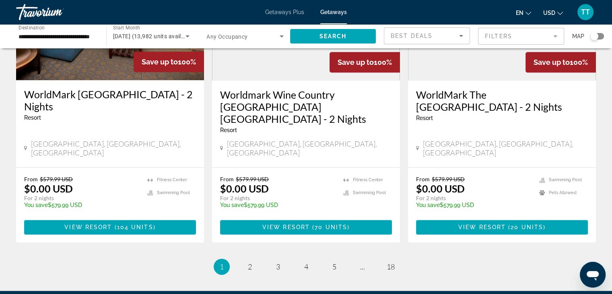
scroll to position [1009, 0]
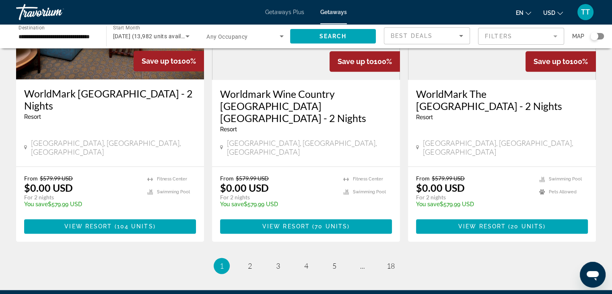
click at [597, 35] on div "Search widget" at bounding box center [594, 36] width 8 height 8
click at [361, 41] on span "Search widget" at bounding box center [333, 36] width 86 height 19
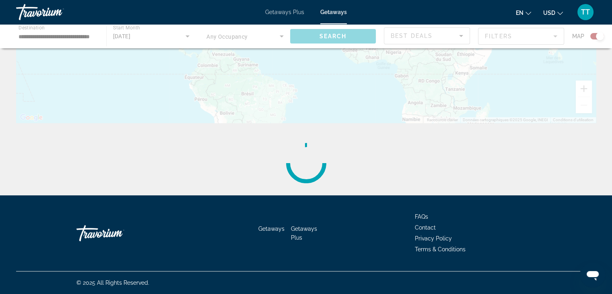
scroll to position [0, 0]
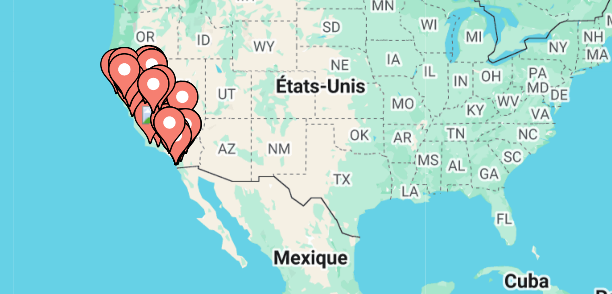
drag, startPoint x: 103, startPoint y: 162, endPoint x: 73, endPoint y: 176, distance: 32.7
click at [101, 162] on image "Main content" at bounding box center [103, 159] width 5 height 5
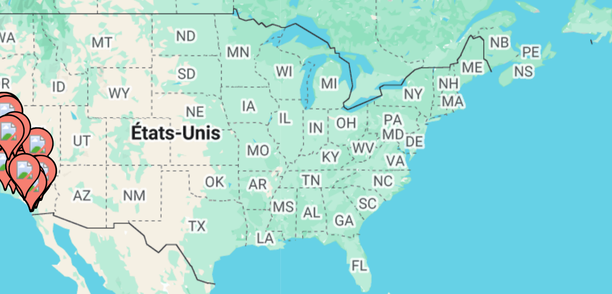
drag, startPoint x: 104, startPoint y: 157, endPoint x: 145, endPoint y: 138, distance: 45.2
click at [145, 138] on div "Pour activer le glissement avec le clavier, appuyez sur Alt+Entrée. Une fois ce…" at bounding box center [305, 176] width 579 height 241
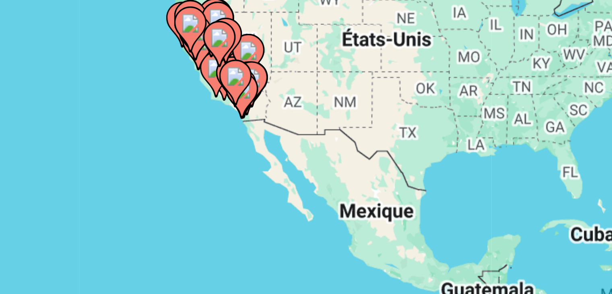
click at [119, 147] on image "Main content" at bounding box center [120, 148] width 5 height 5
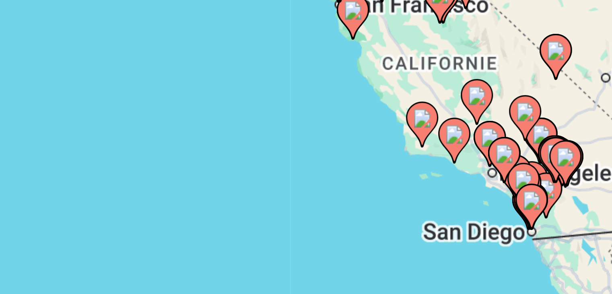
drag, startPoint x: 182, startPoint y: 153, endPoint x: 61, endPoint y: 150, distance: 120.7
click at [61, 150] on div "Pour activer le glissement avec le clavier, appuyez sur Alt+Entrée. Une fois ce…" at bounding box center [305, 176] width 579 height 241
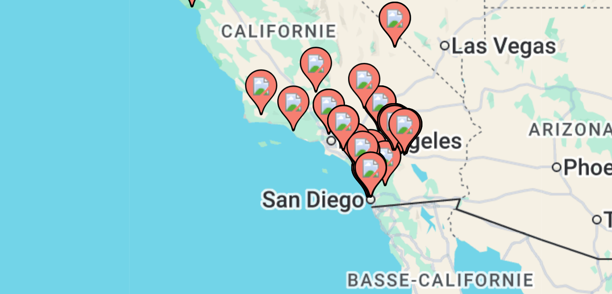
drag, startPoint x: 164, startPoint y: 181, endPoint x: 123, endPoint y: 173, distance: 41.8
click at [123, 173] on div "Pour activer le glissement avec le clavier, appuyez sur Alt+Entrée. Une fois ce…" at bounding box center [305, 176] width 579 height 241
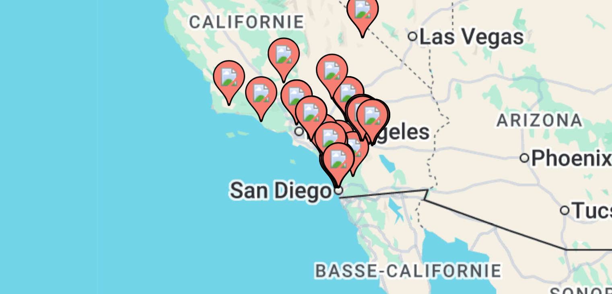
click at [153, 163] on image "Main content" at bounding box center [152, 165] width 5 height 5
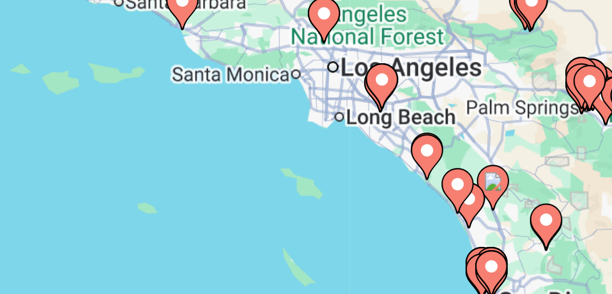
drag, startPoint x: 209, startPoint y: 172, endPoint x: 85, endPoint y: 180, distance: 124.1
click at [85, 180] on div "Pour activer le glissement avec le clavier, appuyez sur Alt+Entrée. Une fois ce…" at bounding box center [305, 176] width 579 height 241
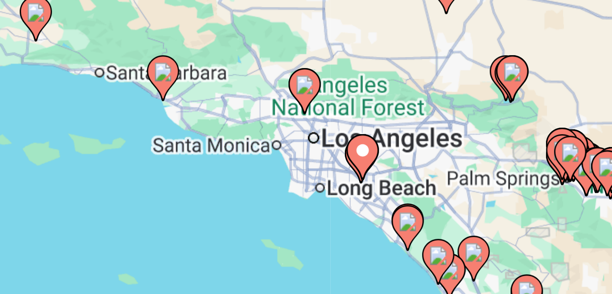
drag, startPoint x: 194, startPoint y: 151, endPoint x: 188, endPoint y: 170, distance: 20.1
click at [188, 170] on div "Pour activer le glissement avec le clavier, appuyez sur Alt+Entrée. Une fois ce…" at bounding box center [305, 176] width 579 height 241
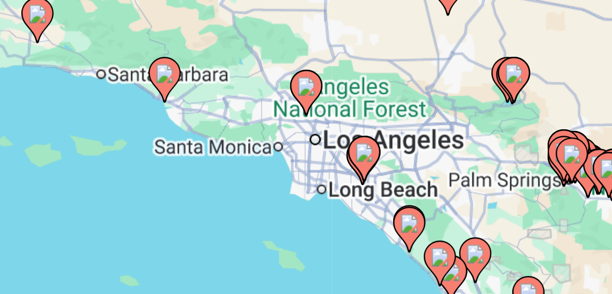
click at [161, 171] on image "Main content" at bounding box center [160, 169] width 5 height 5
type input "**********"
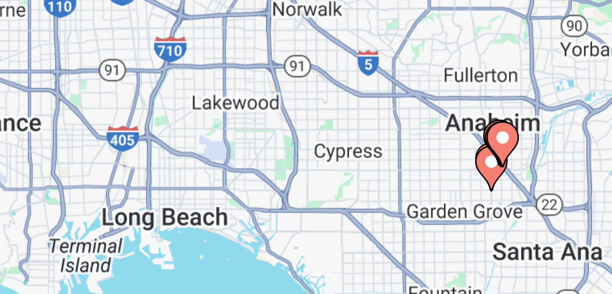
drag, startPoint x: 218, startPoint y: 175, endPoint x: 105, endPoint y: 171, distance: 113.5
click at [105, 171] on div "Pour activer le glissement avec le clavier, appuyez sur Alt+Entrée. Une fois ce…" at bounding box center [305, 176] width 579 height 241
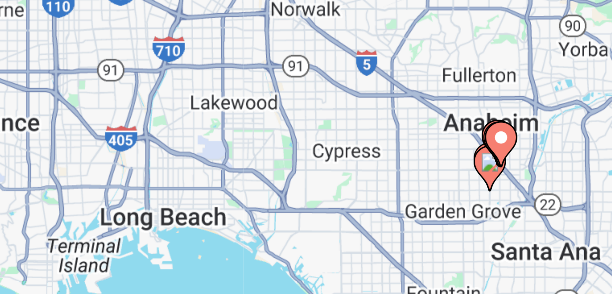
click at [194, 167] on image "Main content" at bounding box center [194, 165] width 5 height 5
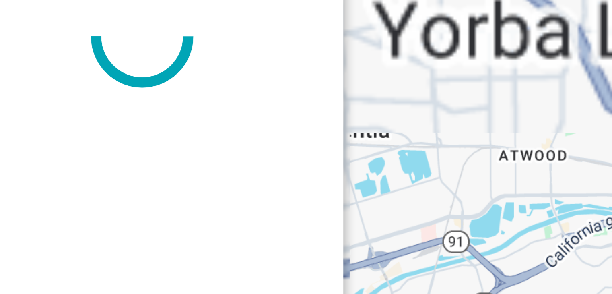
drag, startPoint x: 179, startPoint y: 178, endPoint x: 192, endPoint y: 159, distance: 23.2
click at [192, 159] on div "Pour activer le glissement avec le clavier, appuyez sur Alt+Entrée. Une fois ce…" at bounding box center [305, 176] width 579 height 241
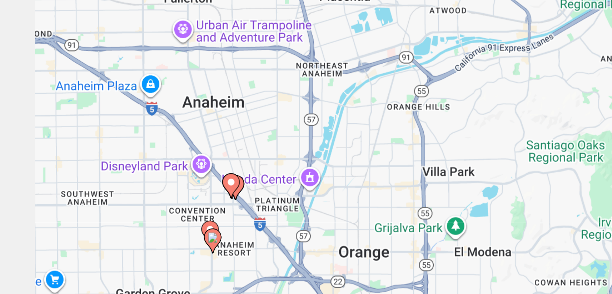
drag, startPoint x: 159, startPoint y: 218, endPoint x: 162, endPoint y: 157, distance: 61.2
click at [162, 157] on div "Pour activer le glissement avec le clavier, appuyez sur Alt+Entrée. Une fois ce…" at bounding box center [305, 176] width 579 height 241
click at [105, 192] on image "Main content" at bounding box center [106, 191] width 5 height 5
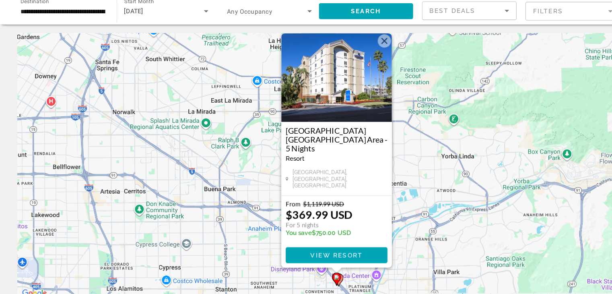
click at [347, 69] on button "Fermer" at bounding box center [349, 63] width 12 height 12
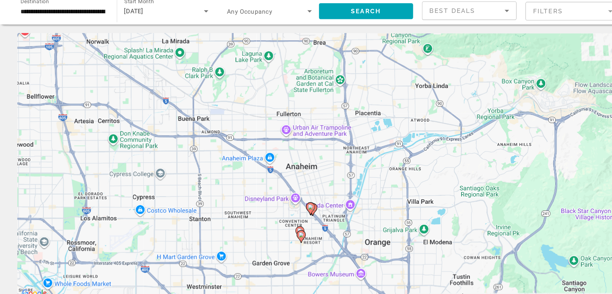
drag, startPoint x: 314, startPoint y: 273, endPoint x: 285, endPoint y: 195, distance: 83.1
click at [285, 195] on div "Pour activer le glissement avec le clavier, appuyez sur Alt+Entrée. Une fois ce…" at bounding box center [305, 176] width 579 height 241
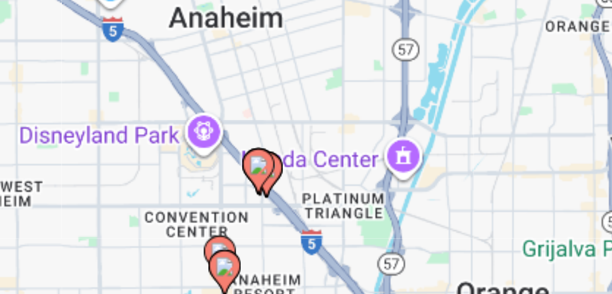
click at [275, 192] on gmp-advanced-marker "Main content" at bounding box center [271, 191] width 8 height 12
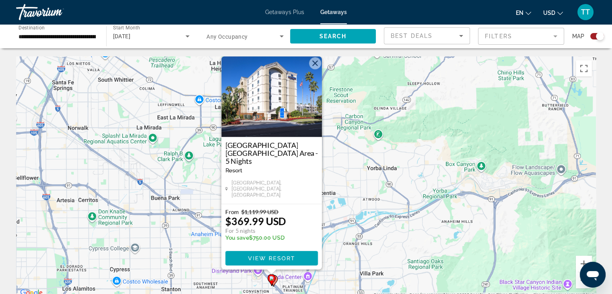
click at [317, 69] on button "Fermer" at bounding box center [315, 63] width 12 height 12
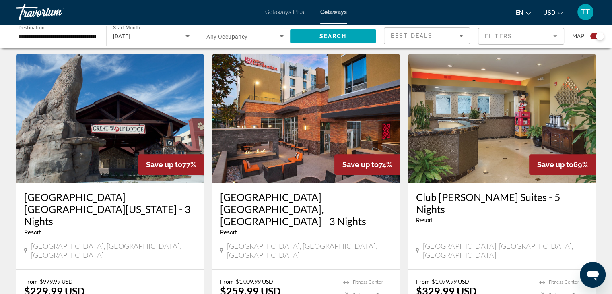
scroll to position [566, 0]
click at [86, 191] on h3 "[GEOGRAPHIC_DATA] [GEOGRAPHIC_DATA][US_STATE] - 3 Nights" at bounding box center [110, 209] width 172 height 36
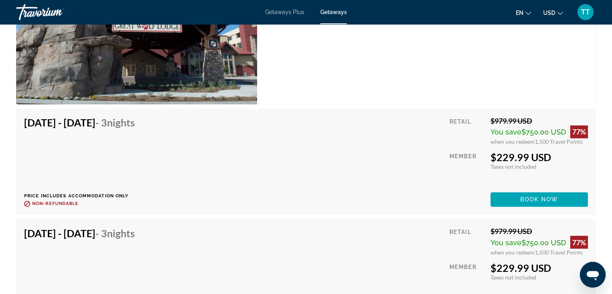
scroll to position [1298, 0]
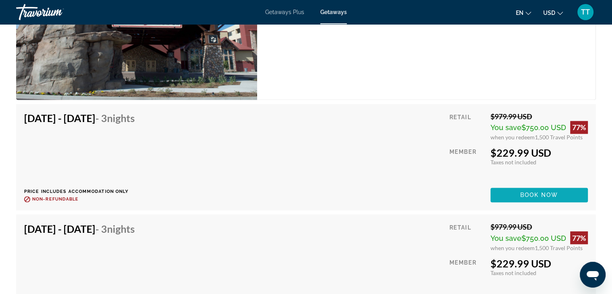
click at [509, 200] on span "Main content" at bounding box center [538, 194] width 97 height 19
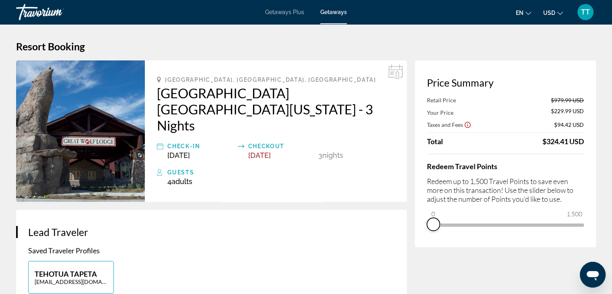
drag, startPoint x: 577, startPoint y: 236, endPoint x: 415, endPoint y: 235, distance: 162.1
click at [415, 235] on div "Price Summary Retail Price $979.99 USD Your Price $229.99 USD Taxes and Fees $9…" at bounding box center [505, 153] width 181 height 187
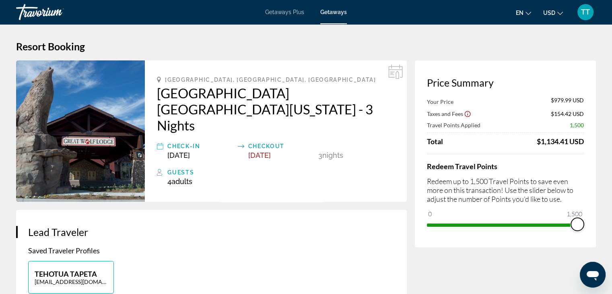
drag, startPoint x: 431, startPoint y: 215, endPoint x: 597, endPoint y: 216, distance: 166.5
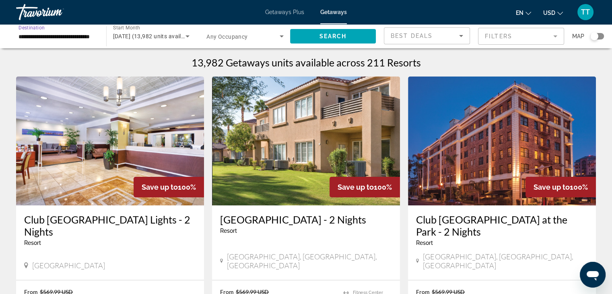
click at [39, 39] on input "**********" at bounding box center [56, 37] width 77 height 10
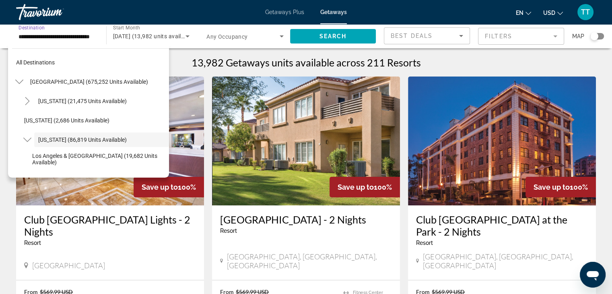
scroll to position [29, 0]
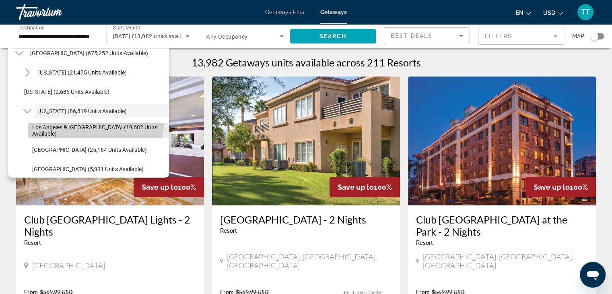
click at [62, 123] on span "Search widget" at bounding box center [98, 130] width 141 height 19
type input "**********"
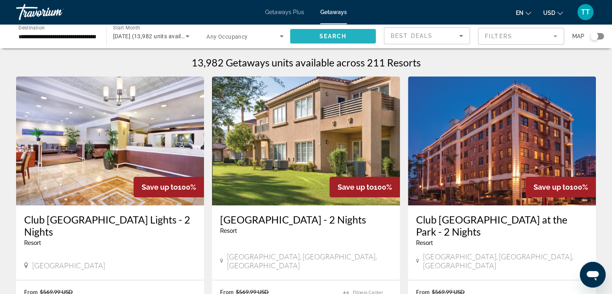
click at [310, 31] on span "Search widget" at bounding box center [333, 36] width 86 height 19
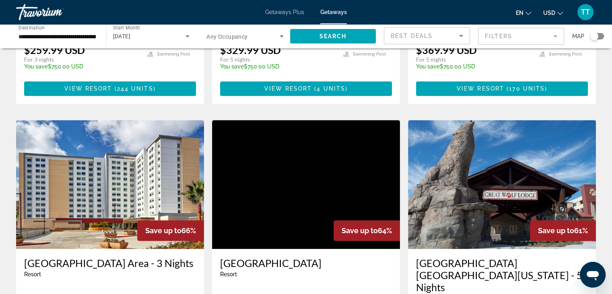
scroll to position [569, 0]
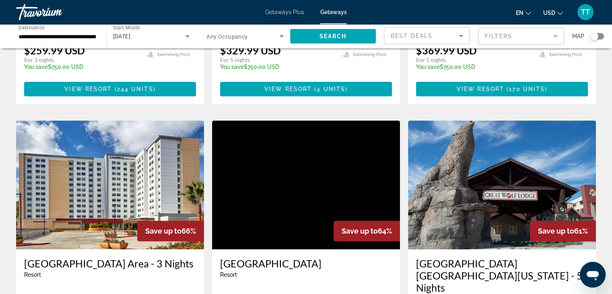
click at [527, 257] on h3 "[GEOGRAPHIC_DATA] [GEOGRAPHIC_DATA][US_STATE] - 5 Nights" at bounding box center [502, 275] width 172 height 36
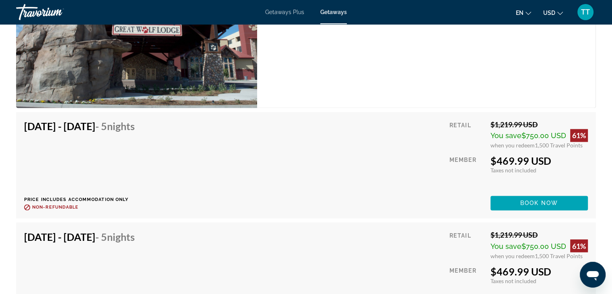
scroll to position [1290, 0]
click at [573, 198] on span "Main content" at bounding box center [538, 202] width 97 height 19
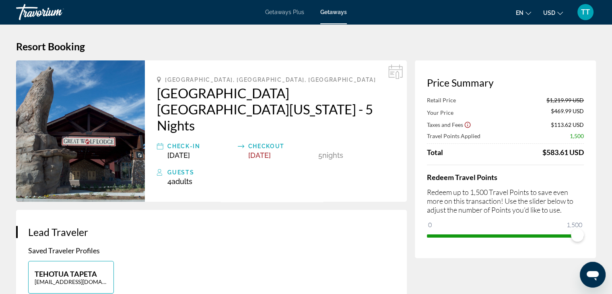
click at [298, 12] on span "Getaways Plus" at bounding box center [284, 12] width 39 height 6
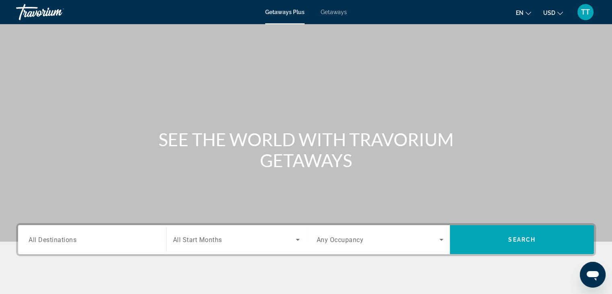
click at [334, 14] on span "Getaways" at bounding box center [333, 12] width 26 height 6
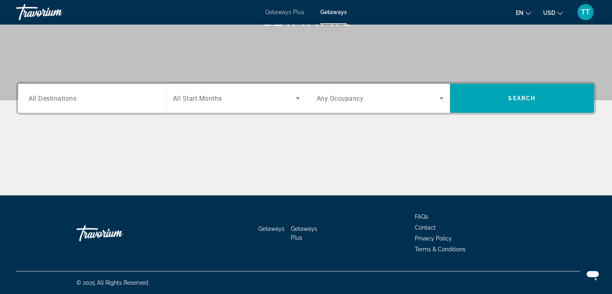
click at [93, 86] on div "Destination All Destinations" at bounding box center [92, 98] width 140 height 29
click at [92, 98] on input "Destination All Destinations" at bounding box center [92, 99] width 127 height 10
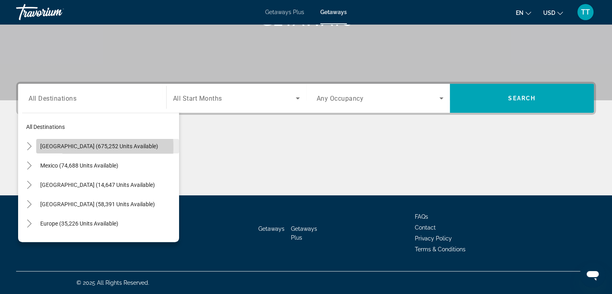
click at [66, 147] on span "[GEOGRAPHIC_DATA] (675,252 units available)" at bounding box center [99, 146] width 118 height 6
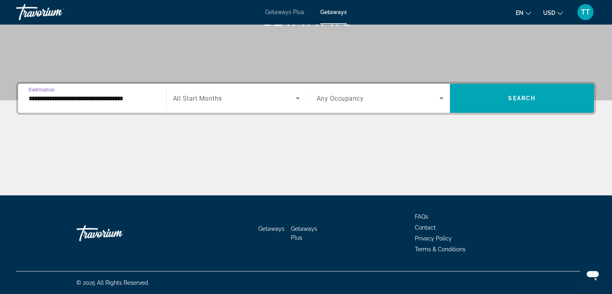
click at [104, 102] on input "**********" at bounding box center [92, 99] width 127 height 10
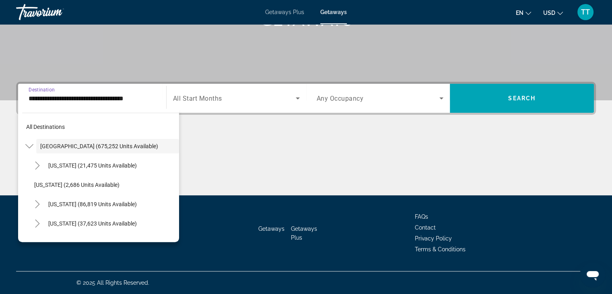
scroll to position [140, 0]
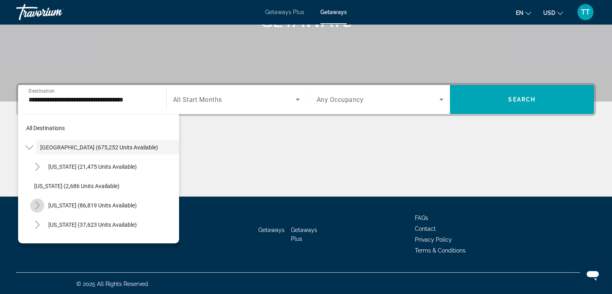
click at [36, 202] on icon "Toggle California (86,819 units available)" at bounding box center [37, 205] width 8 height 8
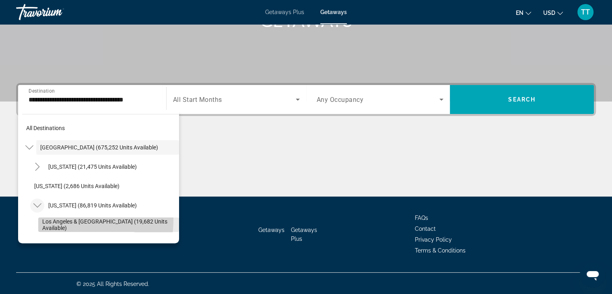
click at [51, 218] on span "Search widget" at bounding box center [108, 224] width 141 height 19
type input "**********"
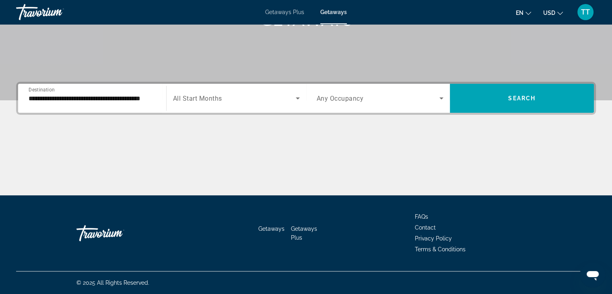
click at [185, 94] on span "All Start Months" at bounding box center [197, 98] width 49 height 8
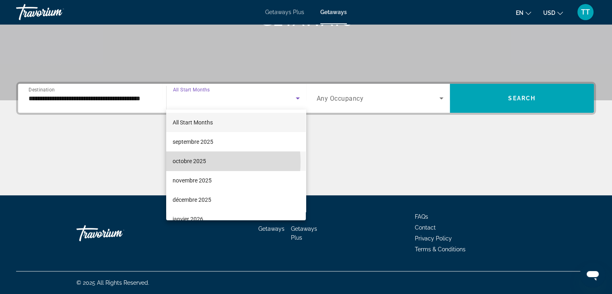
click at [193, 162] on span "octobre 2025" at bounding box center [189, 161] width 33 height 10
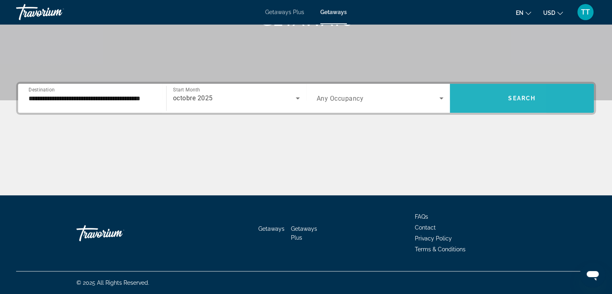
click at [468, 100] on span "Search widget" at bounding box center [522, 97] width 144 height 19
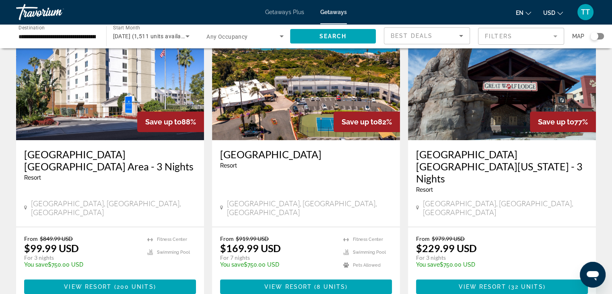
scroll to position [67, 0]
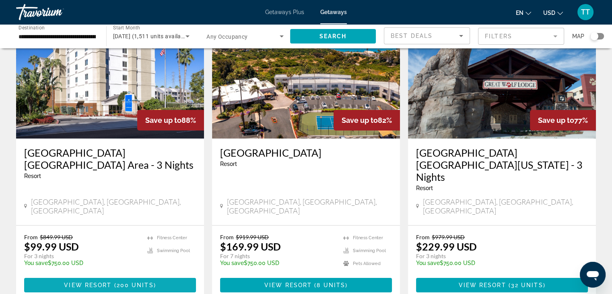
click at [148, 281] on span "200 units" at bounding box center [135, 284] width 37 height 6
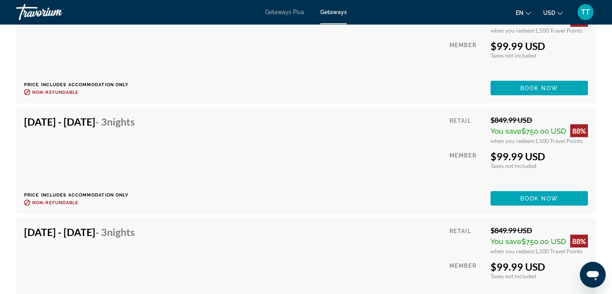
scroll to position [1568, 0]
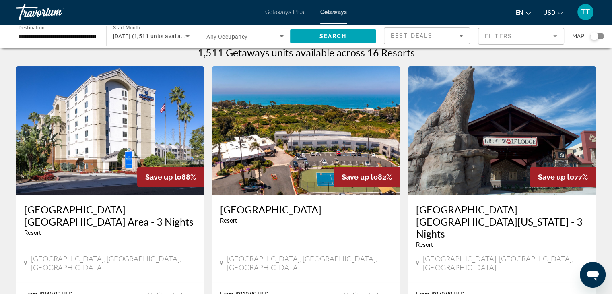
scroll to position [40, 0]
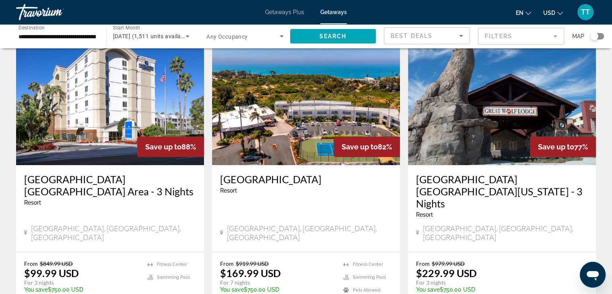
click at [473, 179] on h3 "[GEOGRAPHIC_DATA] [GEOGRAPHIC_DATA][US_STATE] - 3 Nights" at bounding box center [502, 191] width 172 height 36
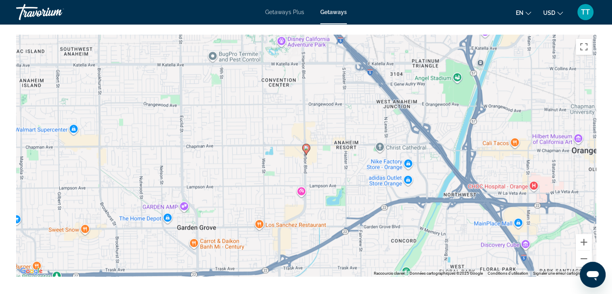
scroll to position [885, 0]
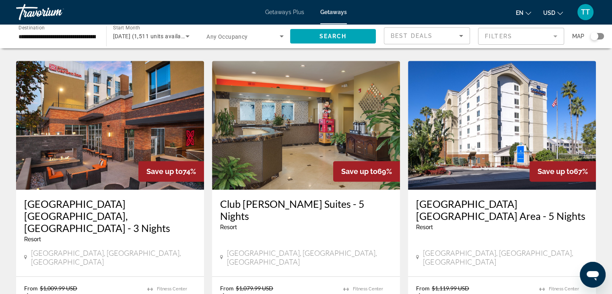
scroll to position [322, 0]
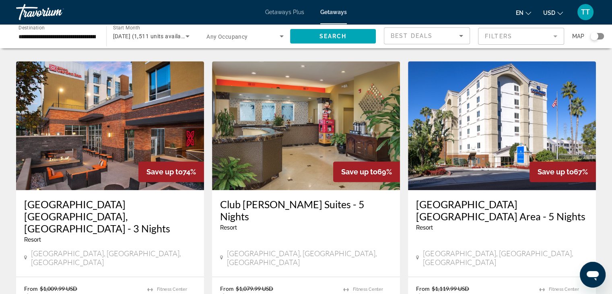
click at [499, 127] on img "Main content" at bounding box center [502, 125] width 188 height 129
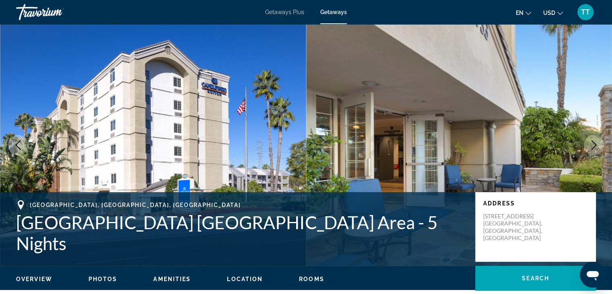
click at [282, 17] on div "Getaways Plus Getaways en English Español Français Italiano Português русский U…" at bounding box center [306, 12] width 612 height 21
click at [285, 13] on span "Getaways Plus" at bounding box center [284, 12] width 39 height 6
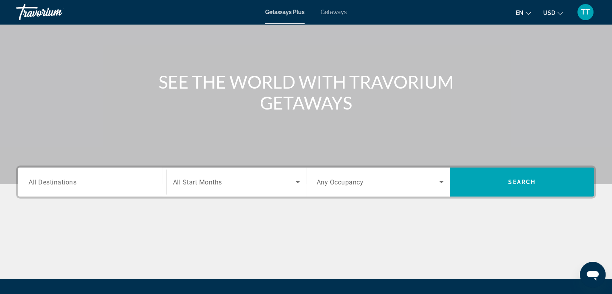
scroll to position [80, 0]
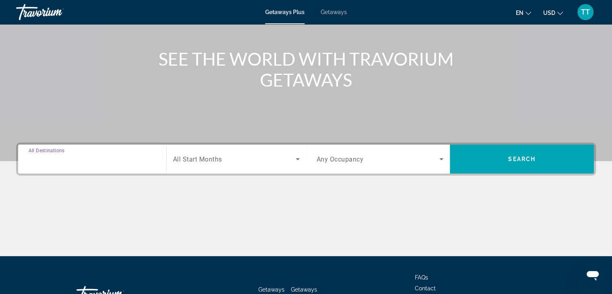
click at [88, 160] on input "Destination All Destinations" at bounding box center [92, 159] width 127 height 10
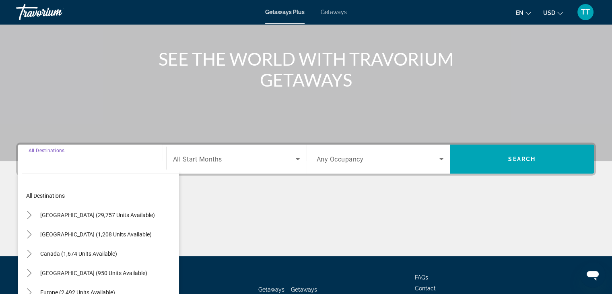
scroll to position [141, 0]
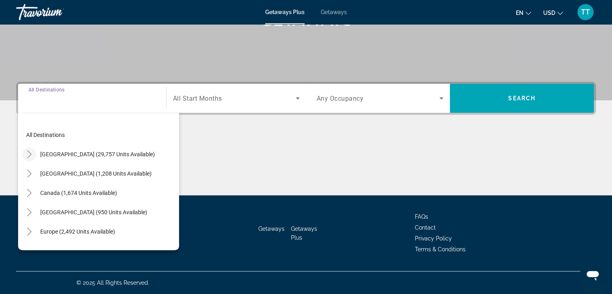
click at [31, 152] on icon "Toggle United States (29,757 units available)" at bounding box center [29, 154] width 8 height 8
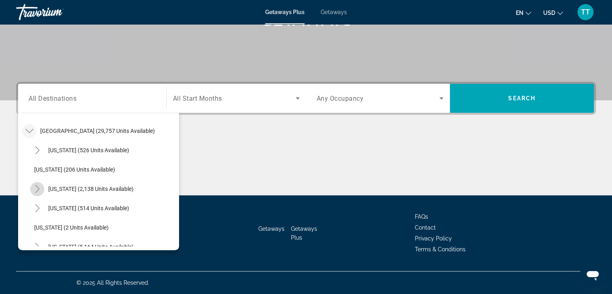
click at [37, 188] on icon "Toggle California (2,138 units available)" at bounding box center [37, 189] width 8 height 8
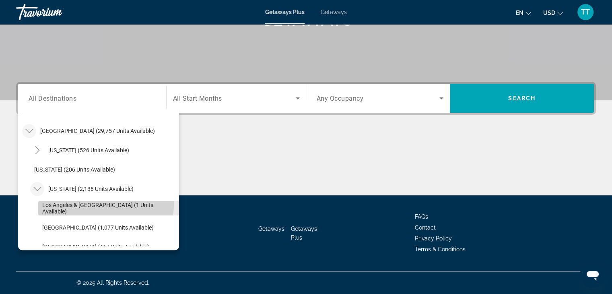
click at [89, 203] on span "Search widget" at bounding box center [108, 207] width 141 height 19
type input "**********"
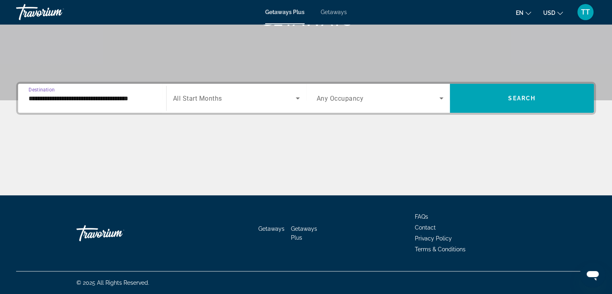
click at [229, 97] on span "Search widget" at bounding box center [234, 98] width 123 height 10
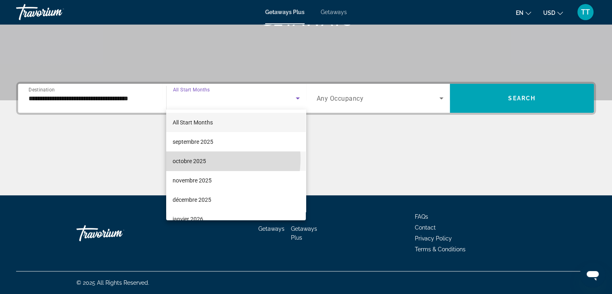
click at [212, 159] on mat-option "octobre 2025" at bounding box center [236, 160] width 140 height 19
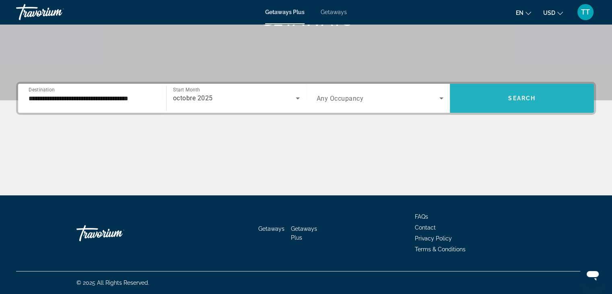
click at [524, 102] on span "Search widget" at bounding box center [522, 97] width 144 height 19
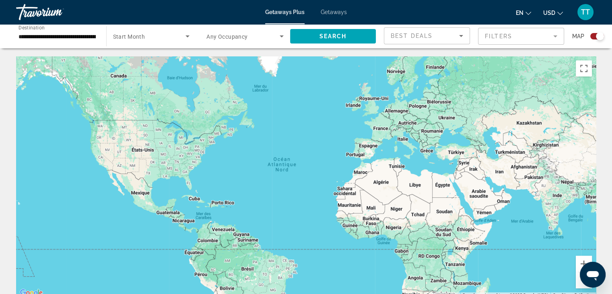
click at [95, 158] on div "Main content" at bounding box center [305, 176] width 579 height 241
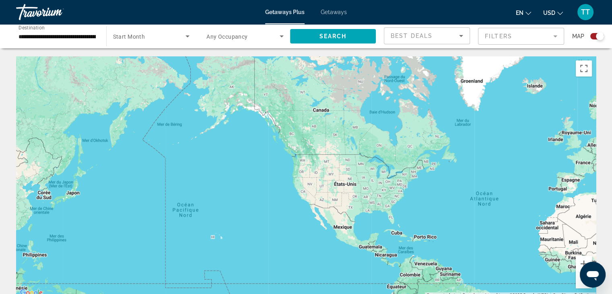
drag, startPoint x: 95, startPoint y: 158, endPoint x: 297, endPoint y: 195, distance: 205.6
click at [297, 195] on div "Main content" at bounding box center [305, 176] width 579 height 241
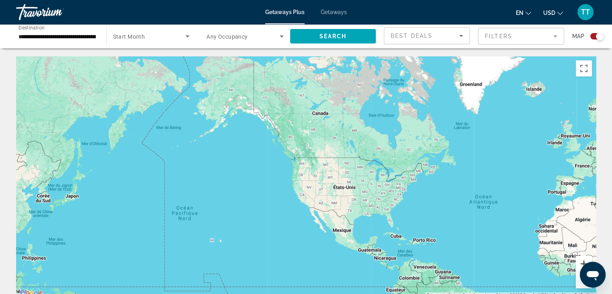
click at [585, 258] on button "Zoom avant" at bounding box center [583, 263] width 16 height 16
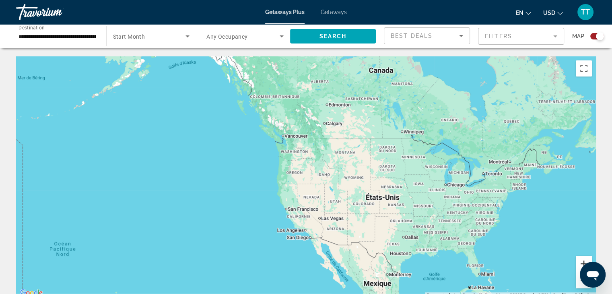
click at [581, 258] on button "Zoom avant" at bounding box center [583, 263] width 16 height 16
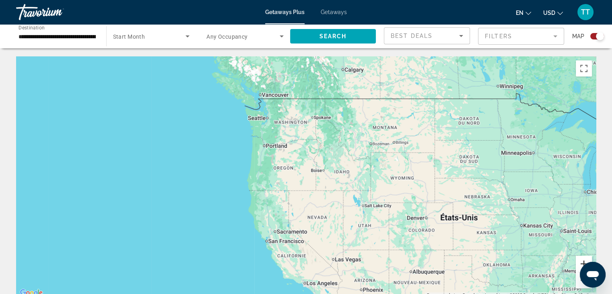
click at [581, 258] on button "Zoom avant" at bounding box center [583, 263] width 16 height 16
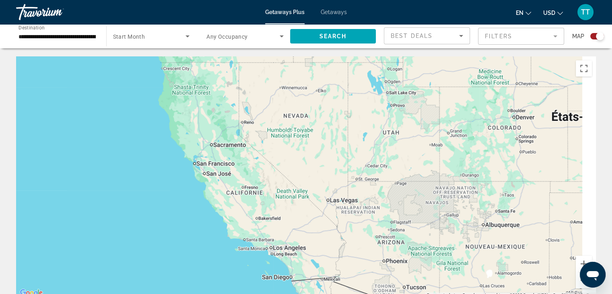
drag, startPoint x: 317, startPoint y: 251, endPoint x: 285, endPoint y: 107, distance: 147.1
click at [285, 107] on div "Main content" at bounding box center [305, 176] width 579 height 241
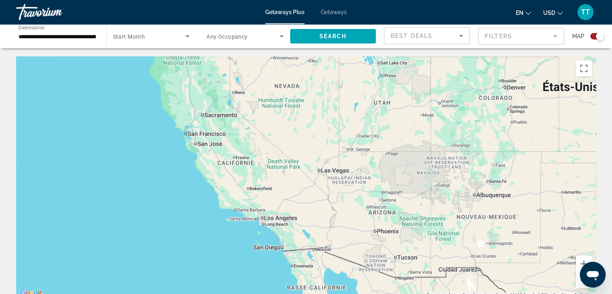
drag, startPoint x: 299, startPoint y: 259, endPoint x: 290, endPoint y: 228, distance: 31.8
click at [290, 228] on div "Main content" at bounding box center [305, 176] width 579 height 241
click at [581, 262] on button "Zoom avant" at bounding box center [583, 263] width 16 height 16
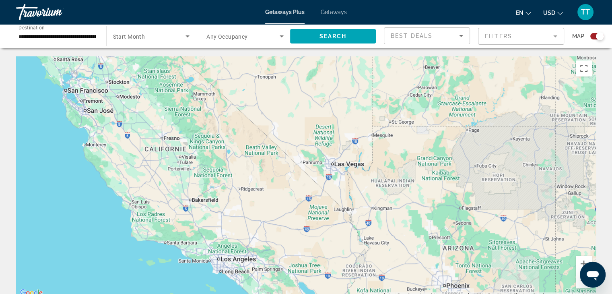
click at [329, 8] on div "Getaways Plus Getaways en English Español Français Italiano Português русский U…" at bounding box center [306, 12] width 612 height 21
click at [330, 15] on span "Getaways" at bounding box center [333, 12] width 26 height 6
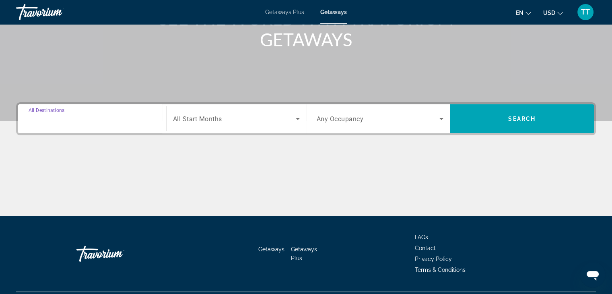
click at [110, 117] on input "Destination All Destinations" at bounding box center [92, 119] width 127 height 10
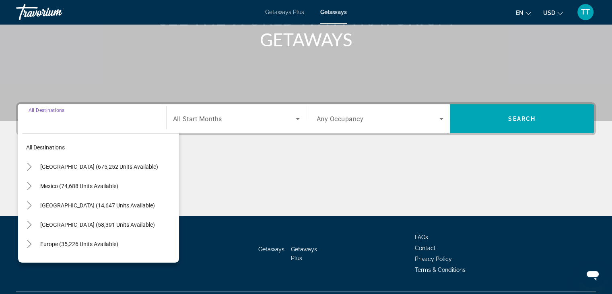
scroll to position [141, 0]
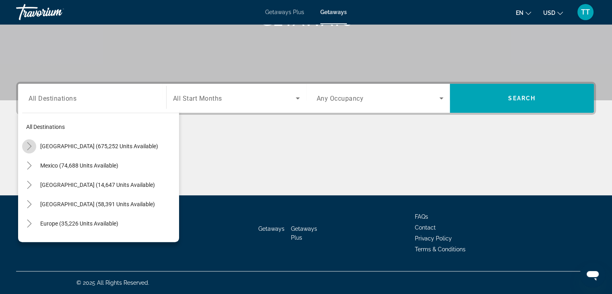
click at [28, 148] on icon "Toggle United States (675,252 units available)" at bounding box center [29, 146] width 8 height 8
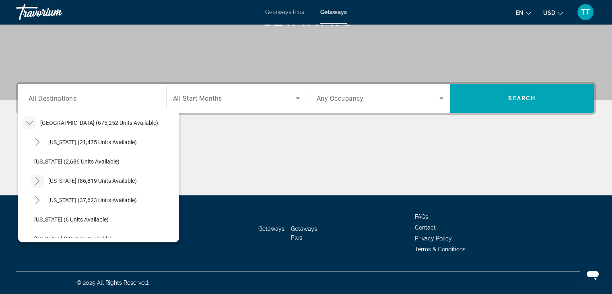
click at [40, 179] on icon "Toggle California (86,819 units available)" at bounding box center [37, 181] width 8 height 8
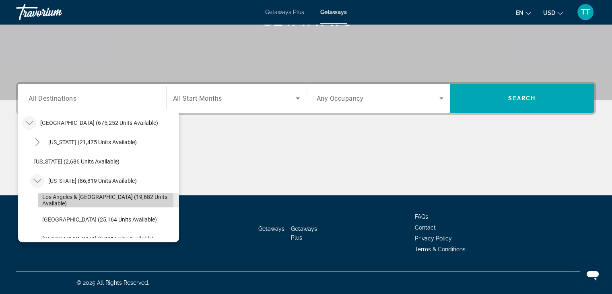
click at [85, 201] on span "Los Angeles & [GEOGRAPHIC_DATA] (19,682 units available)" at bounding box center [108, 199] width 133 height 13
type input "**********"
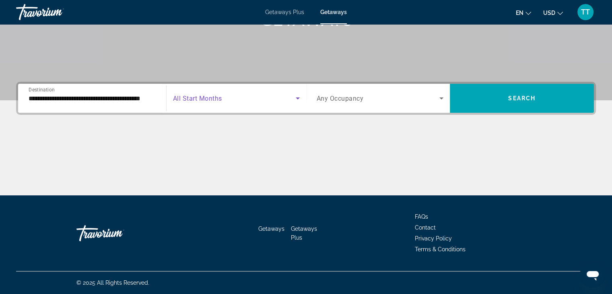
click at [249, 100] on span "Search widget" at bounding box center [234, 98] width 123 height 10
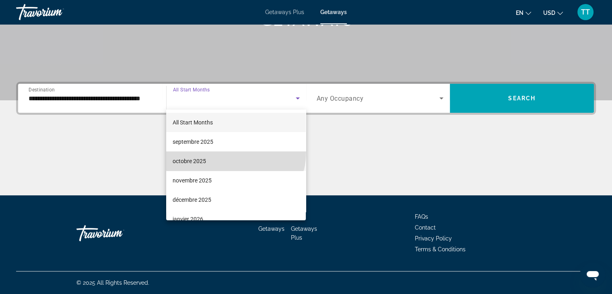
click at [235, 152] on mat-option "octobre 2025" at bounding box center [236, 160] width 140 height 19
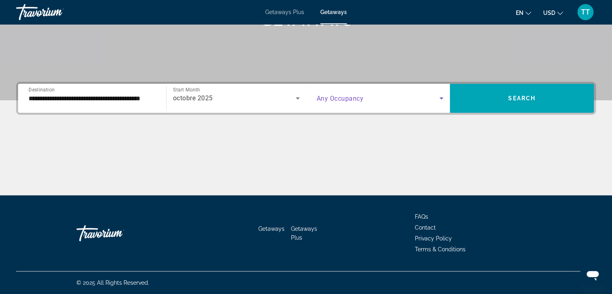
click at [379, 99] on span "Search widget" at bounding box center [377, 98] width 123 height 10
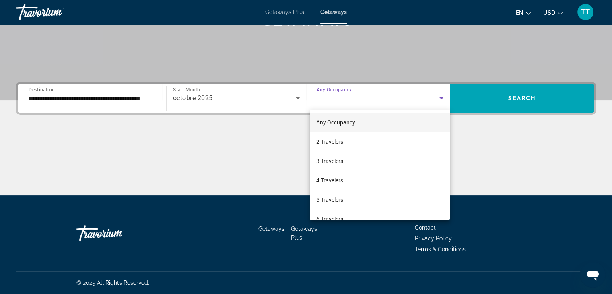
click at [568, 97] on div at bounding box center [306, 147] width 612 height 294
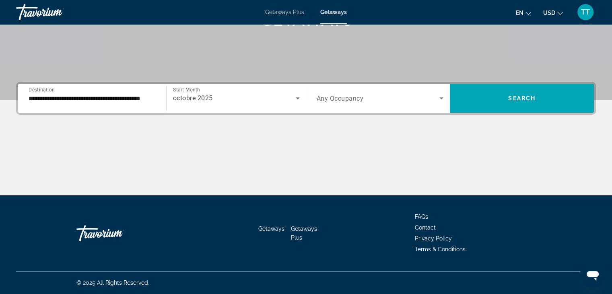
click at [568, 97] on span "Search widget" at bounding box center [522, 97] width 144 height 19
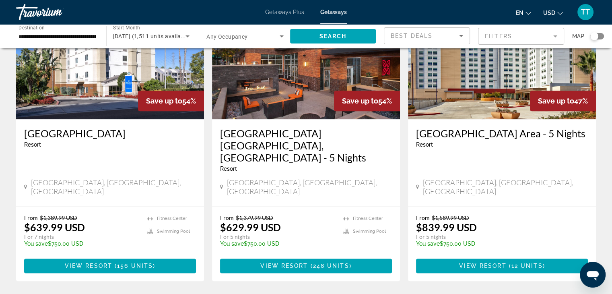
scroll to position [1046, 0]
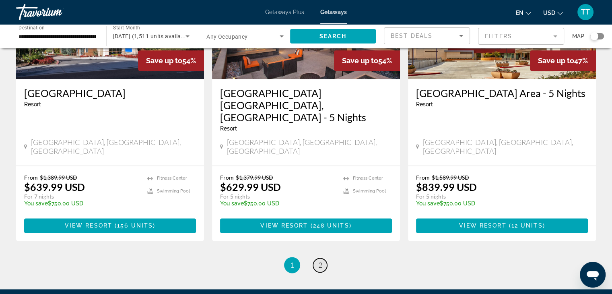
click at [324, 258] on link "page 2" at bounding box center [320, 265] width 14 height 14
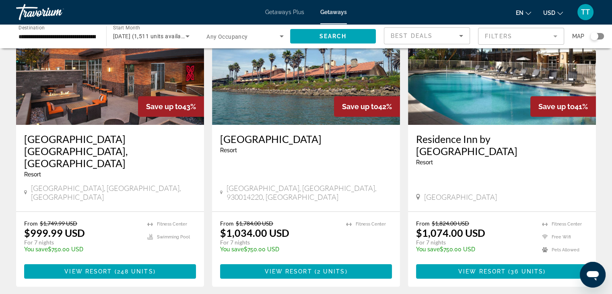
scroll to position [40, 0]
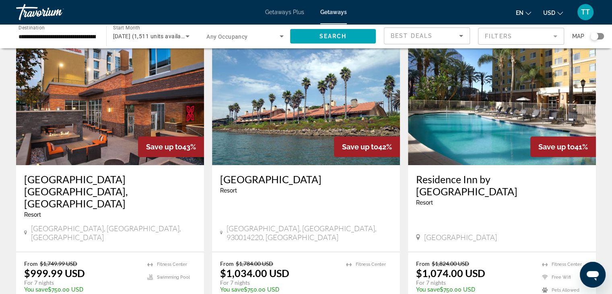
click at [497, 180] on h3 "Residence Inn by [GEOGRAPHIC_DATA]" at bounding box center [502, 185] width 172 height 24
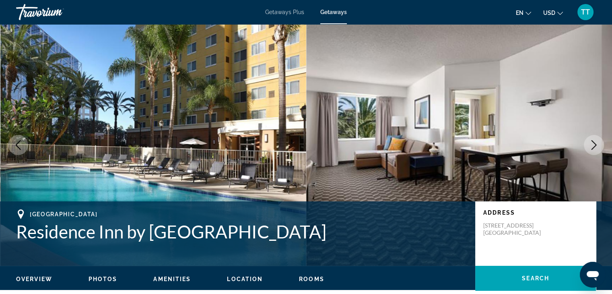
click at [595, 143] on icon "Next image" at bounding box center [594, 145] width 10 height 10
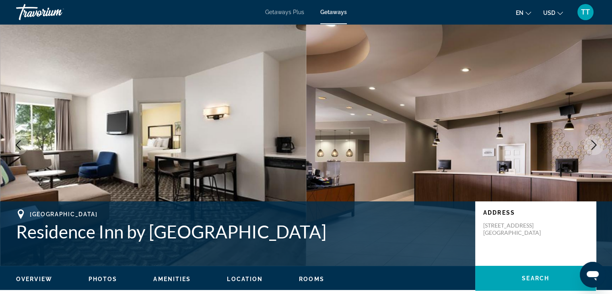
click at [595, 143] on icon "Next image" at bounding box center [594, 145] width 10 height 10
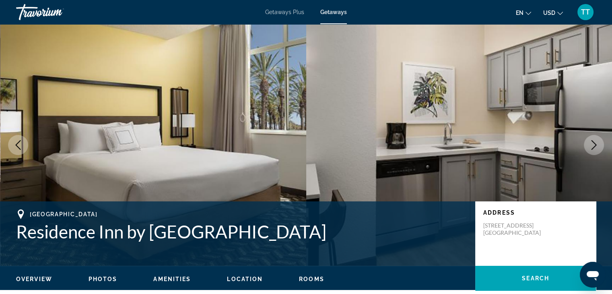
click at [595, 143] on icon "Next image" at bounding box center [594, 145] width 10 height 10
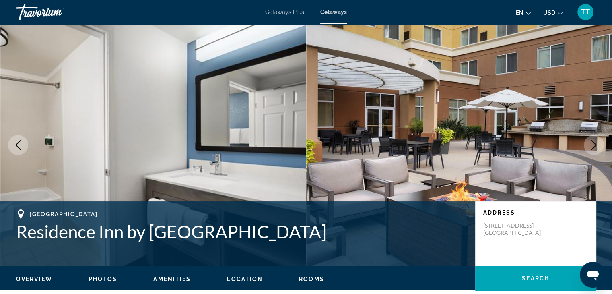
click at [595, 143] on icon "Next image" at bounding box center [594, 145] width 10 height 10
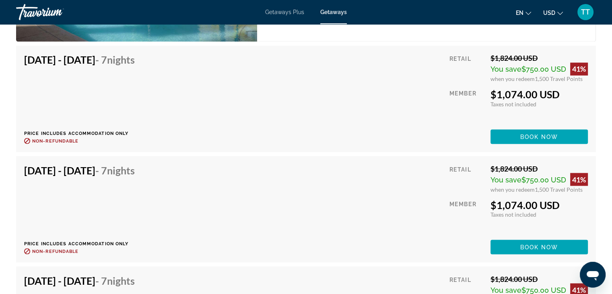
scroll to position [1407, 0]
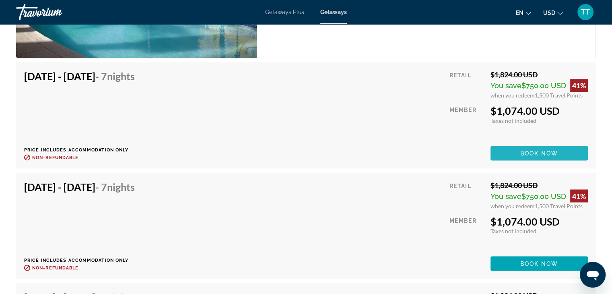
click at [555, 155] on span "Book now" at bounding box center [539, 153] width 38 height 6
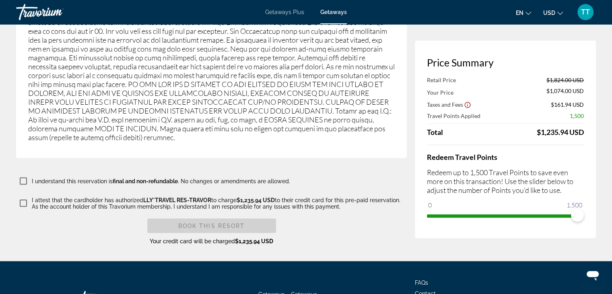
scroll to position [1431, 0]
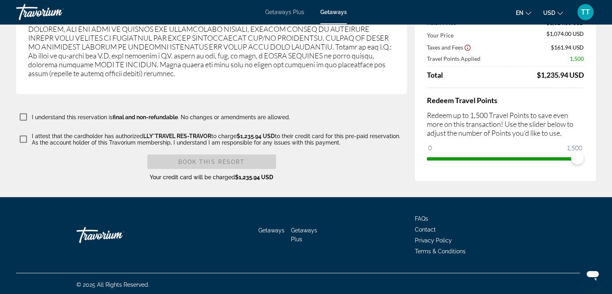
click at [577, 150] on span "ngx-slider" at bounding box center [505, 156] width 157 height 13
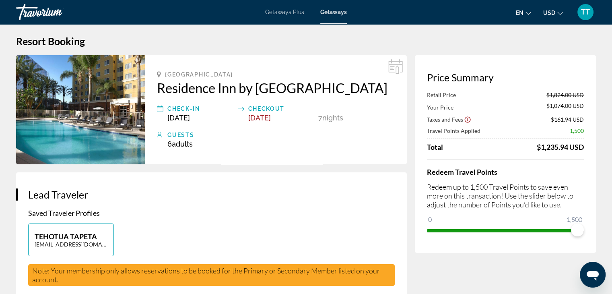
scroll to position [0, 0]
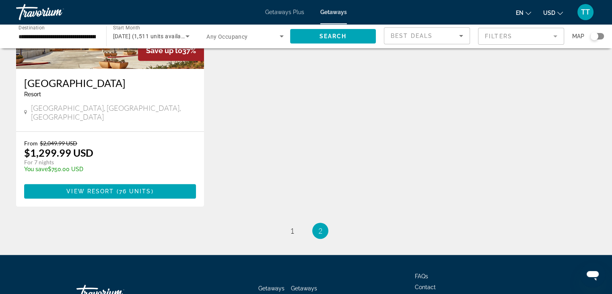
scroll to position [484, 0]
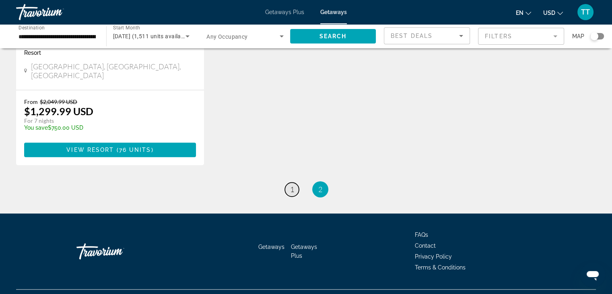
click at [290, 182] on link "page 1" at bounding box center [292, 189] width 14 height 14
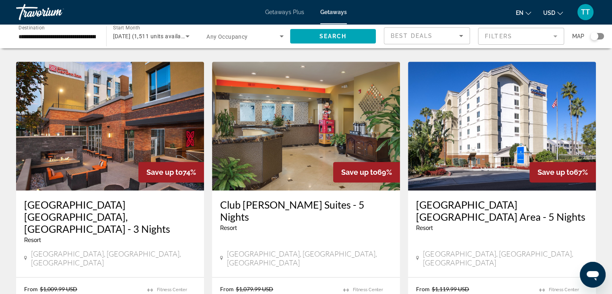
scroll to position [322, 0]
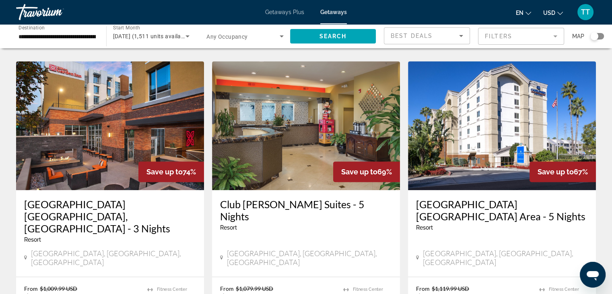
click at [127, 198] on h3 "[GEOGRAPHIC_DATA] [GEOGRAPHIC_DATA], [GEOGRAPHIC_DATA] - 3 Nights" at bounding box center [110, 216] width 172 height 36
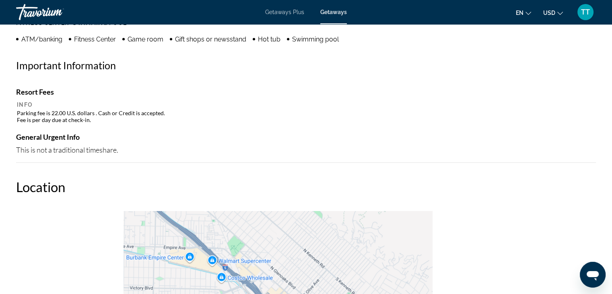
scroll to position [764, 0]
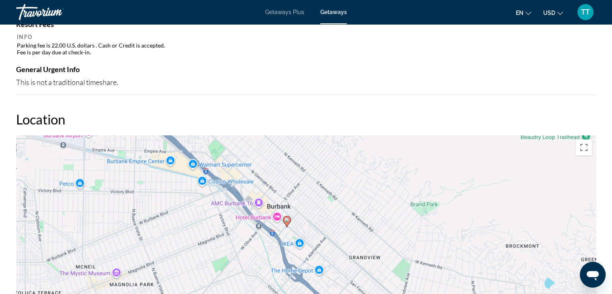
drag, startPoint x: 355, startPoint y: 250, endPoint x: 335, endPoint y: 219, distance: 36.4
click at [335, 219] on div "Pour activer le glissement avec le clavier, appuyez sur Alt+Entrée. Une fois ce…" at bounding box center [305, 255] width 579 height 241
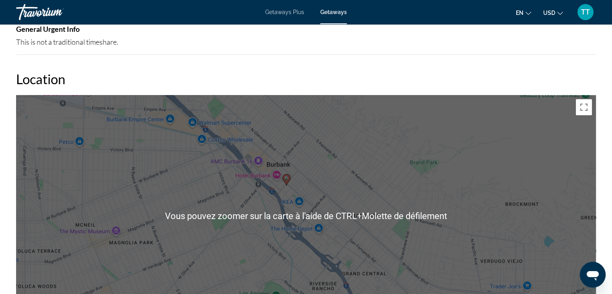
scroll to position [925, 0]
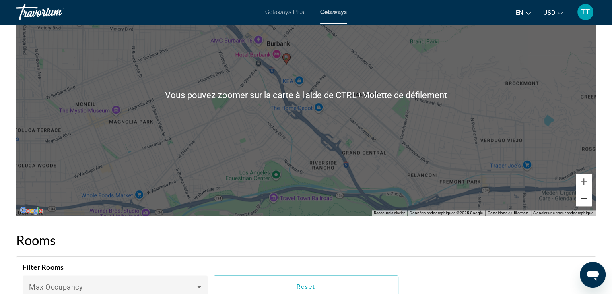
click at [583, 197] on button "Zoom arrière" at bounding box center [583, 198] width 16 height 16
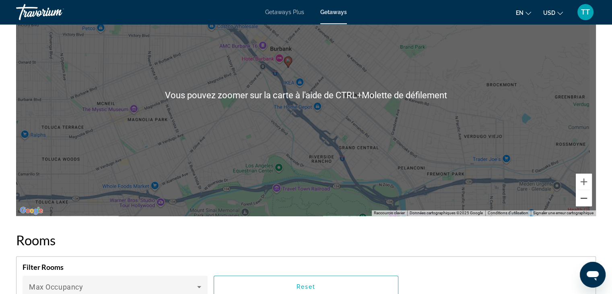
click at [583, 197] on button "Zoom arrière" at bounding box center [583, 198] width 16 height 16
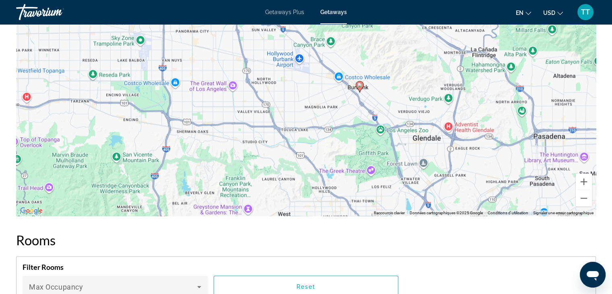
drag, startPoint x: 226, startPoint y: 134, endPoint x: 342, endPoint y: 164, distance: 120.3
click at [286, 139] on div "Pour activer le glissement avec le clavier, appuyez sur Alt+Entrée. Une fois ce…" at bounding box center [305, 94] width 579 height 241
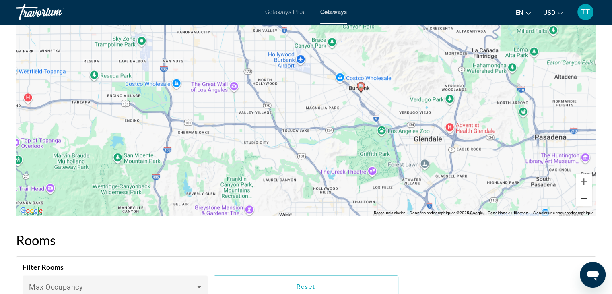
click at [586, 195] on button "Zoom arrière" at bounding box center [583, 198] width 16 height 16
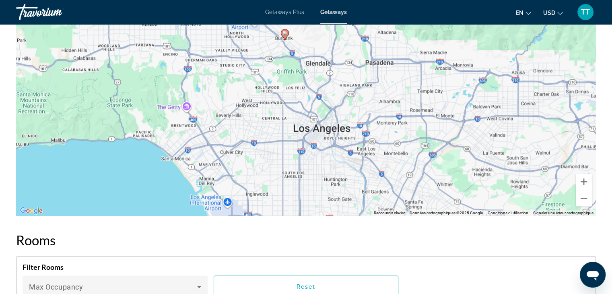
drag, startPoint x: 400, startPoint y: 164, endPoint x: 349, endPoint y: 112, distance: 73.4
click at [350, 112] on div "Pour activer le glissement avec le clavier, appuyez sur Alt+Entrée. Une fois ce…" at bounding box center [305, 94] width 579 height 241
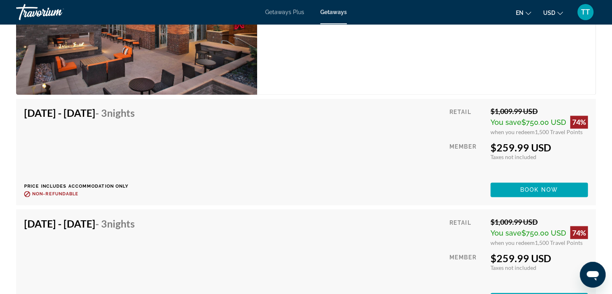
scroll to position [1367, 0]
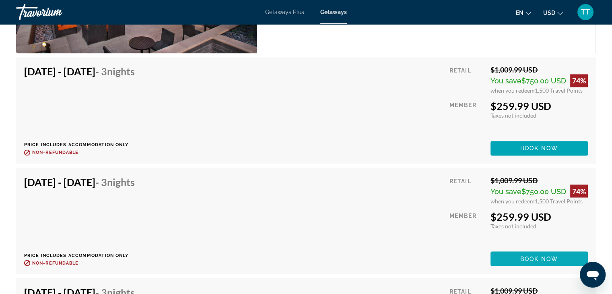
click at [520, 255] on span "Book now" at bounding box center [539, 258] width 38 height 6
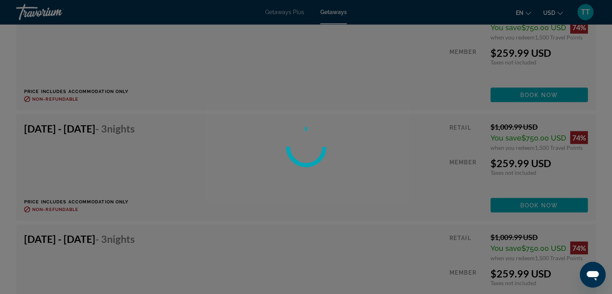
scroll to position [1649, 0]
